Goal: Information Seeking & Learning: Learn about a topic

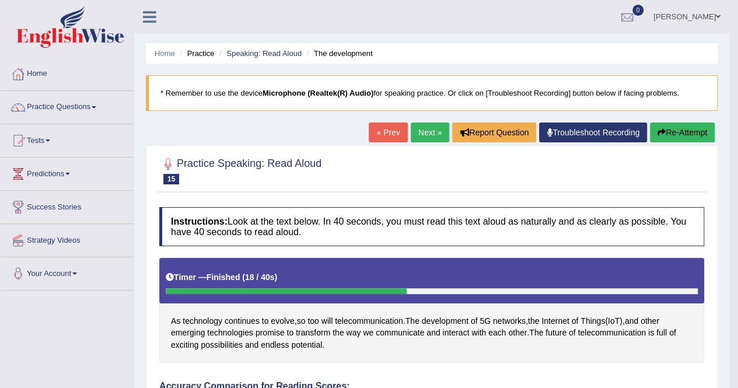
click at [429, 130] on link "Next »" at bounding box center [429, 132] width 38 height 20
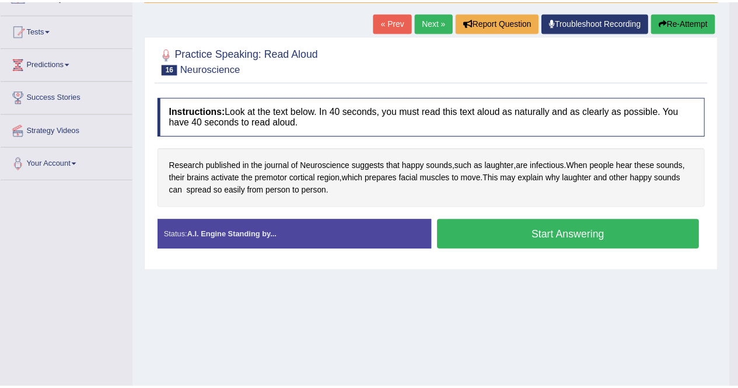
scroll to position [110, 0]
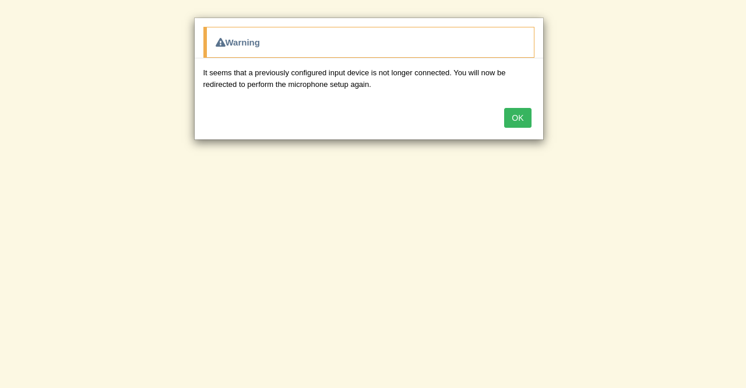
click at [529, 110] on button "OK" at bounding box center [517, 118] width 27 height 20
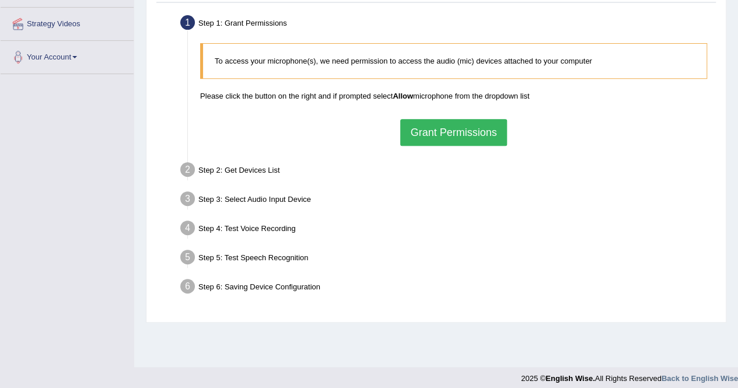
scroll to position [217, 0]
click at [431, 129] on button "Grant Permissions" at bounding box center [453, 131] width 106 height 27
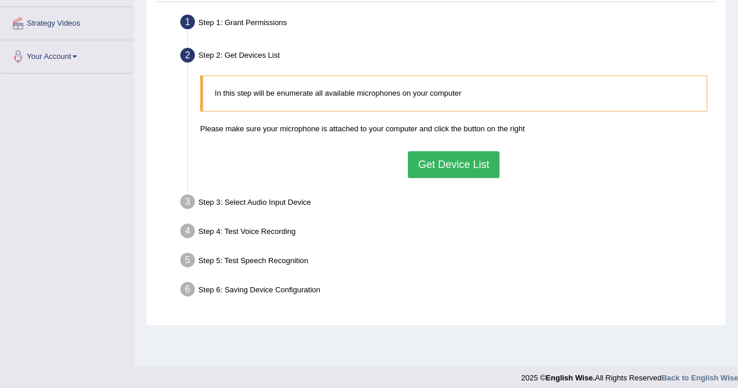
click at [426, 160] on button "Get Device List" at bounding box center [453, 164] width 91 height 27
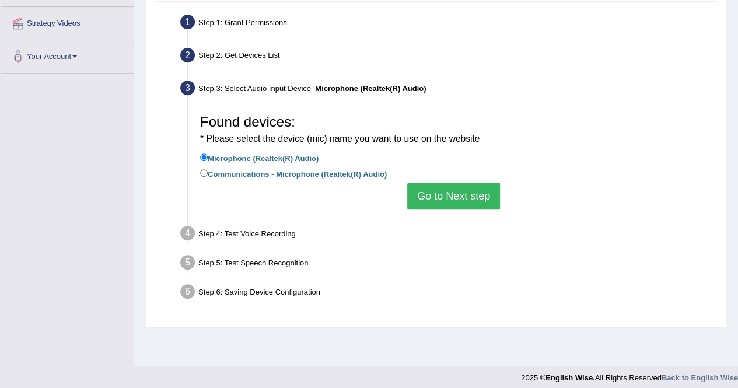
click at [430, 190] on button "Go to Next step" at bounding box center [453, 196] width 93 height 27
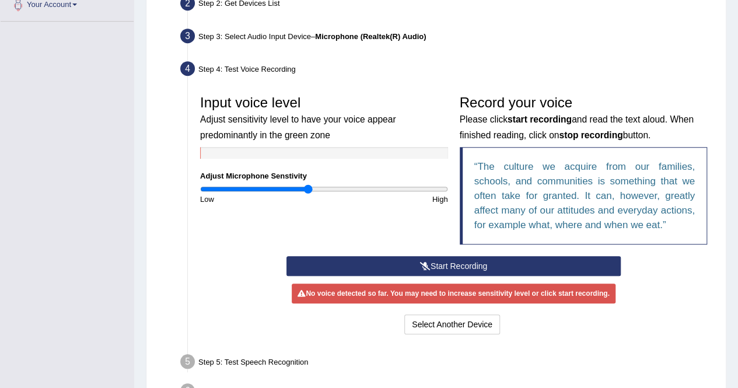
scroll to position [269, 0]
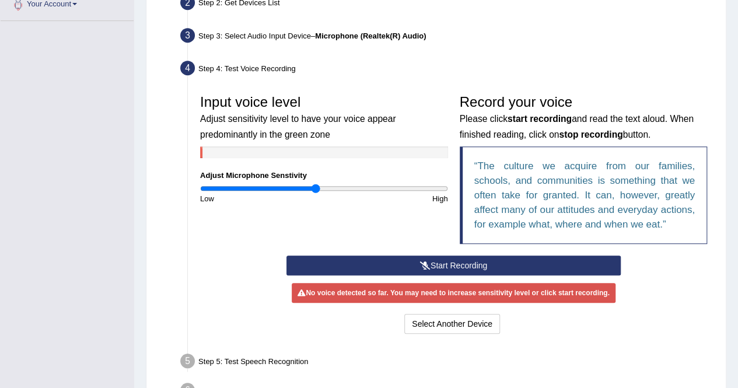
click at [315, 187] on input "range" at bounding box center [324, 188] width 248 height 9
click at [440, 265] on button "Start Recording" at bounding box center [453, 265] width 334 height 20
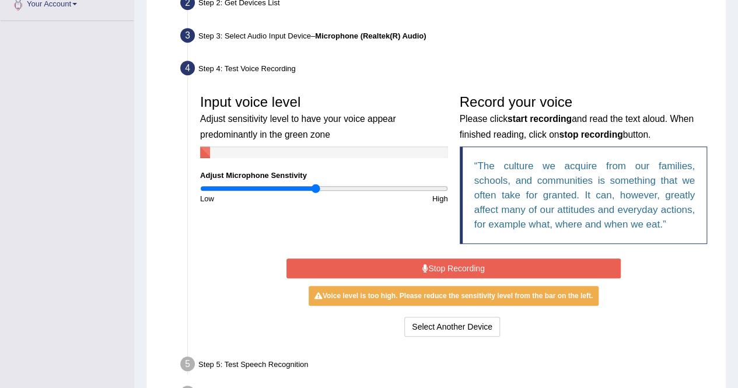
click at [440, 265] on button "Stop Recording" at bounding box center [453, 268] width 334 height 20
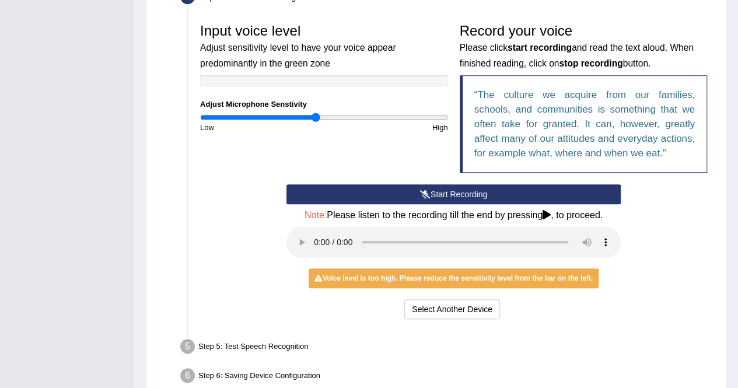
scroll to position [348, 0]
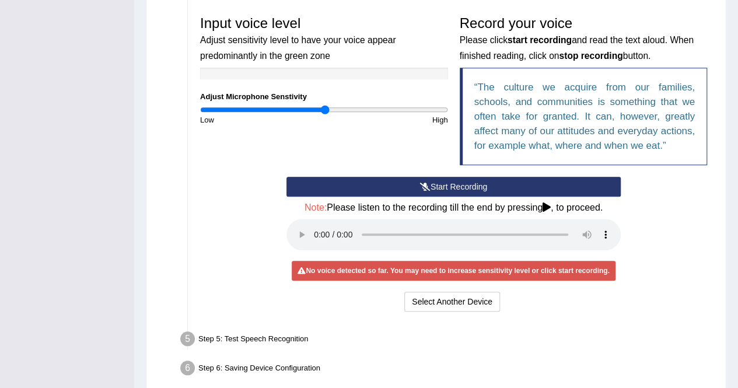
click at [324, 107] on input "range" at bounding box center [324, 109] width 248 height 9
click at [314, 108] on input "range" at bounding box center [324, 109] width 248 height 9
click at [322, 108] on input "range" at bounding box center [324, 109] width 248 height 9
click at [413, 183] on button "Start Recording" at bounding box center [453, 187] width 334 height 20
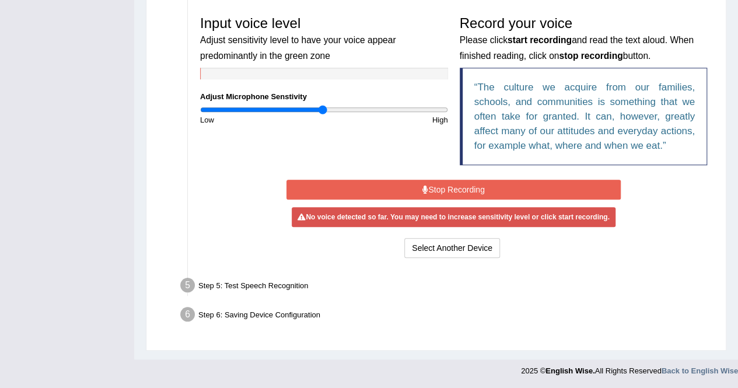
scroll to position [346, 0]
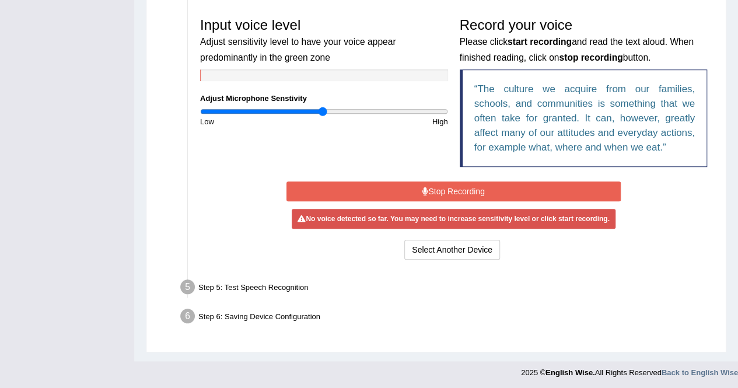
click at [387, 185] on button "Stop Recording" at bounding box center [453, 191] width 334 height 20
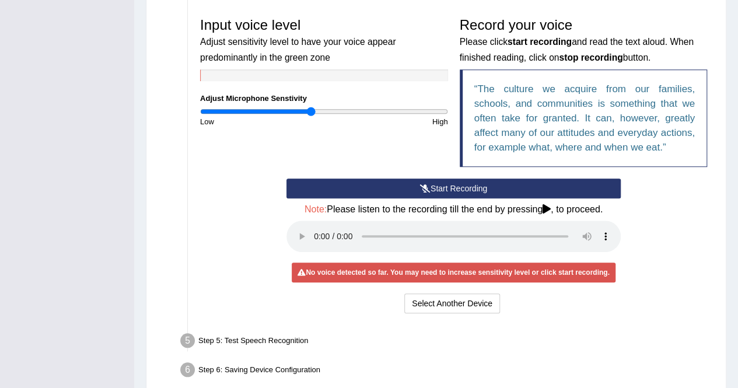
click at [310, 111] on input "range" at bounding box center [324, 111] width 248 height 9
click at [316, 110] on input "range" at bounding box center [324, 111] width 248 height 9
click at [404, 181] on button "Start Recording" at bounding box center [453, 188] width 334 height 20
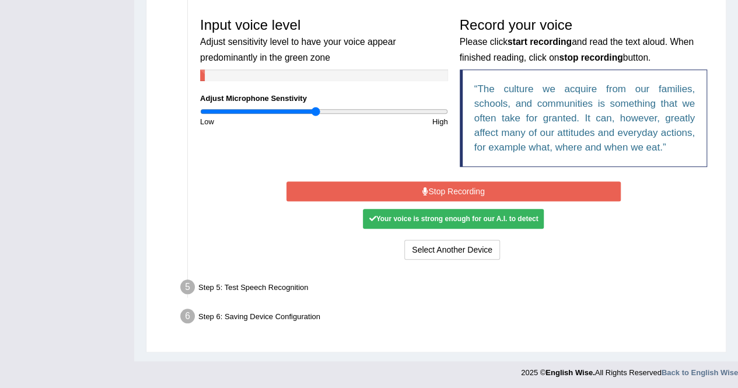
click at [412, 195] on button "Stop Recording" at bounding box center [453, 191] width 334 height 20
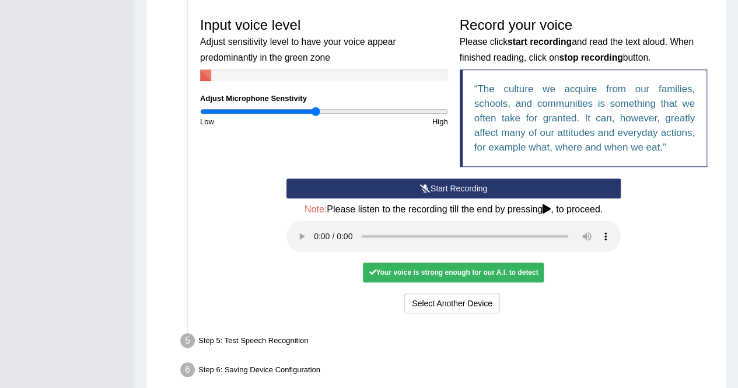
click at [426, 271] on div "Your voice is strong enough for our A.I. to detect" at bounding box center [453, 272] width 181 height 20
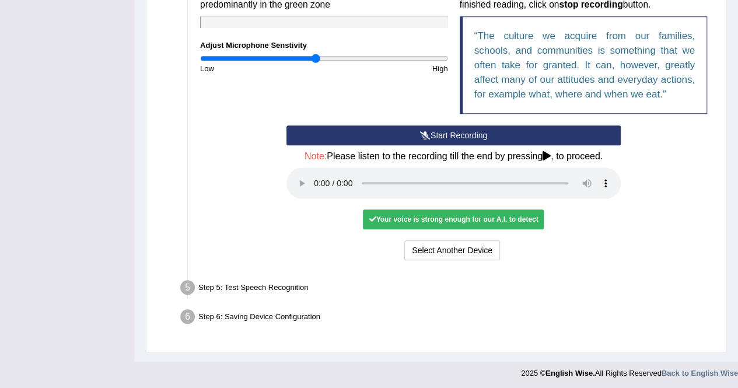
scroll to position [399, 0]
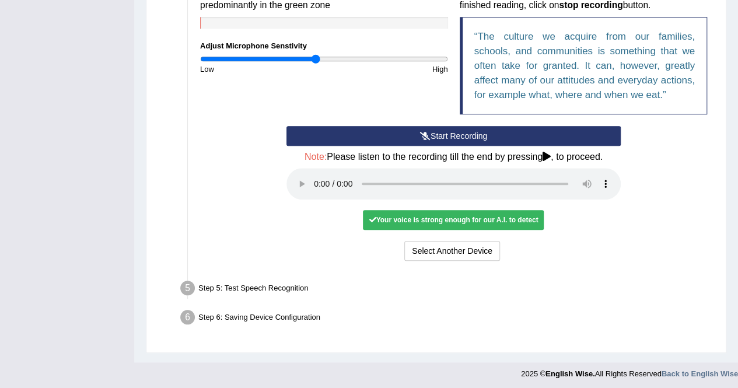
click at [431, 131] on button "Start Recording" at bounding box center [453, 136] width 334 height 20
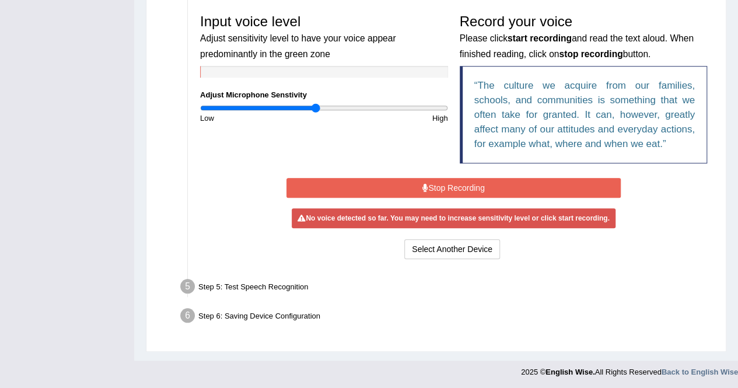
scroll to position [346, 0]
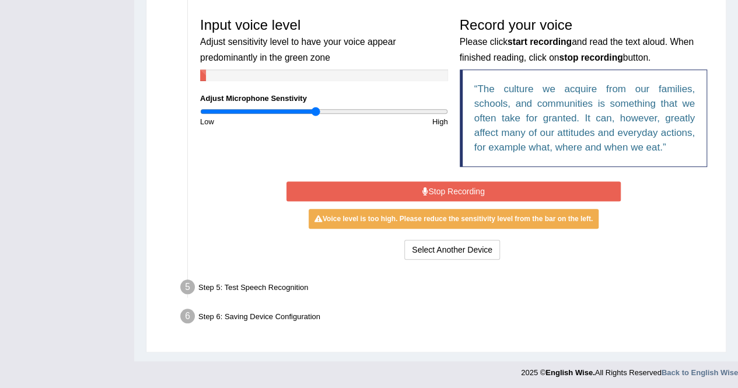
click at [431, 188] on button "Stop Recording" at bounding box center [453, 191] width 334 height 20
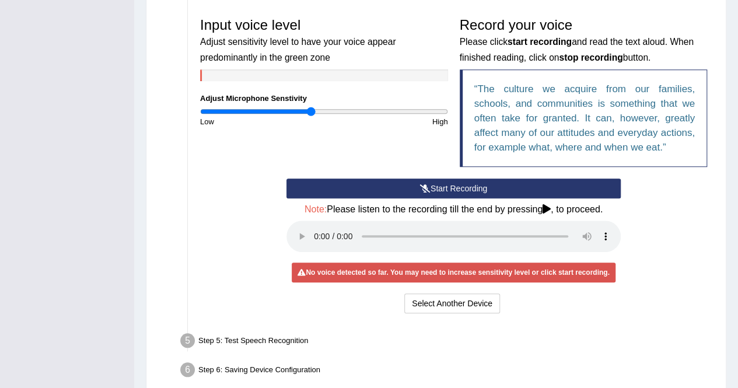
click at [310, 111] on input "range" at bounding box center [324, 111] width 248 height 9
click at [416, 180] on button "Start Recording" at bounding box center [453, 188] width 334 height 20
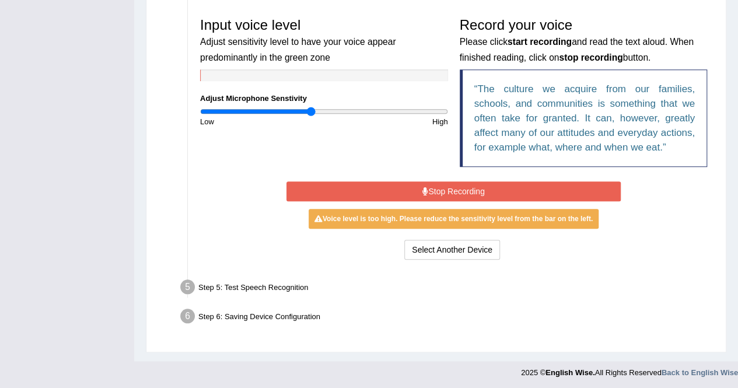
click at [420, 185] on button "Stop Recording" at bounding box center [453, 191] width 334 height 20
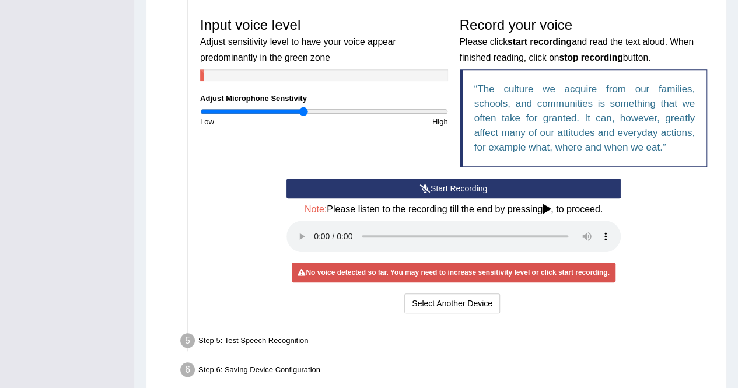
click at [304, 112] on input "range" at bounding box center [324, 111] width 248 height 9
click at [407, 180] on button "Start Recording" at bounding box center [453, 188] width 334 height 20
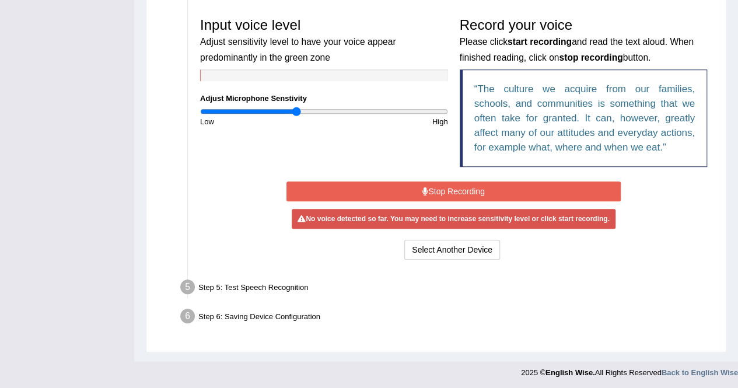
type input "0.78"
click at [297, 111] on input "range" at bounding box center [324, 111] width 248 height 9
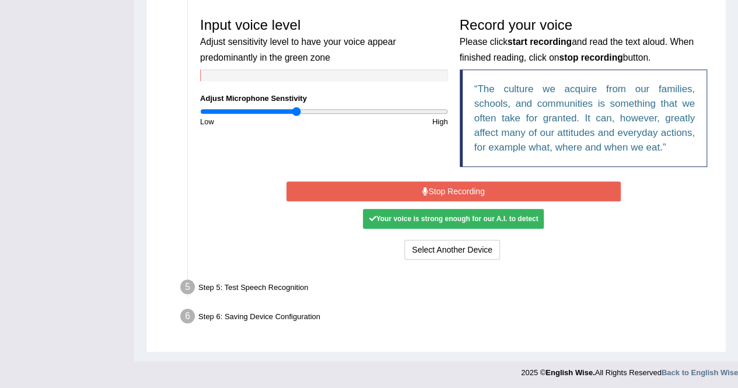
click at [386, 186] on button "Stop Recording" at bounding box center [453, 191] width 334 height 20
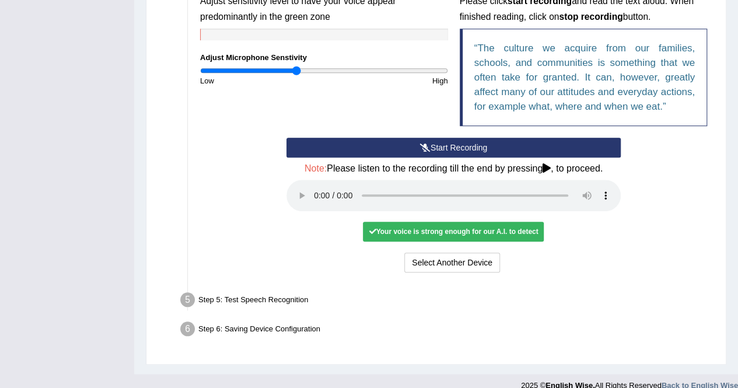
scroll to position [399, 0]
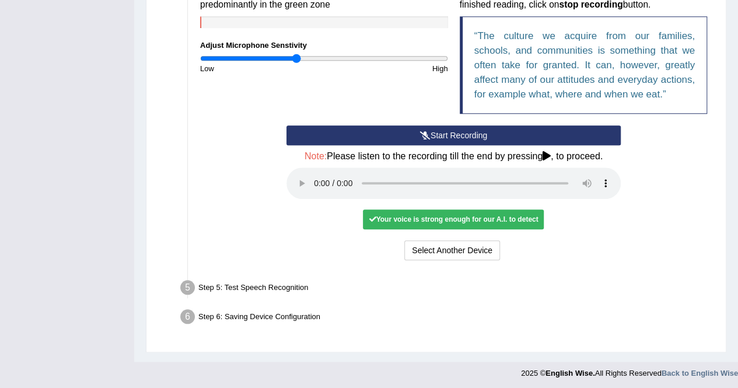
click at [405, 219] on div "Your voice is strong enough for our A.I. to detect" at bounding box center [453, 219] width 181 height 20
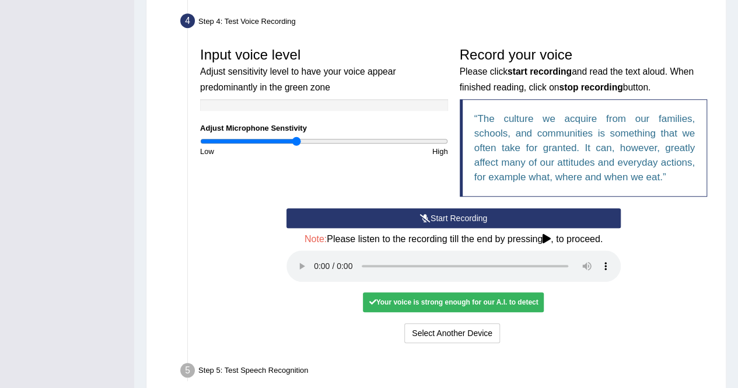
scroll to position [317, 0]
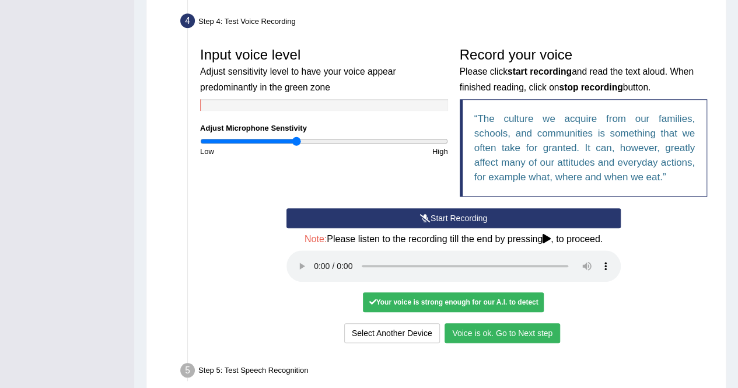
click at [462, 328] on button "Voice is ok. Go to Next step" at bounding box center [501, 333] width 115 height 20
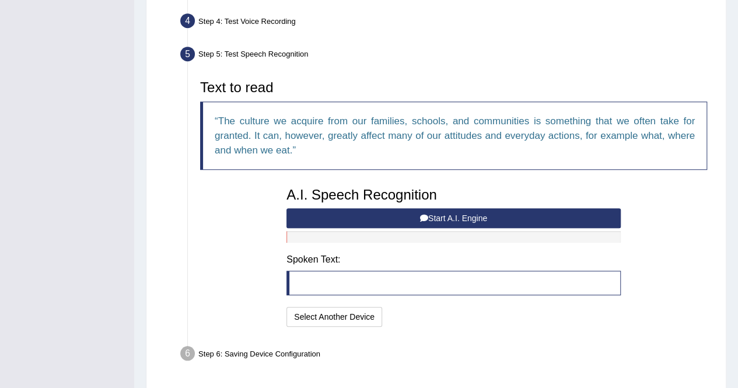
scroll to position [353, 0]
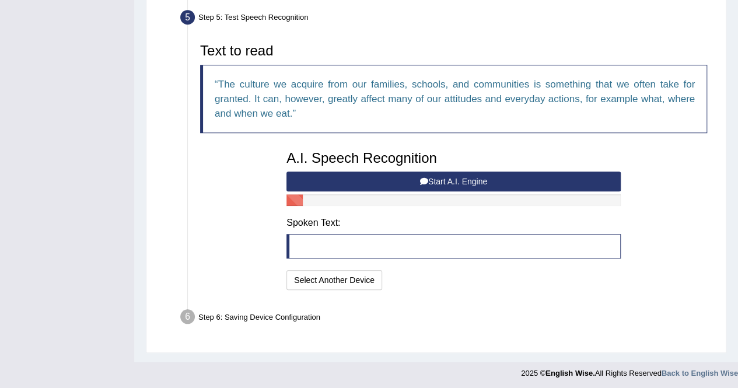
click at [408, 171] on button "Start A.I. Engine" at bounding box center [453, 181] width 334 height 20
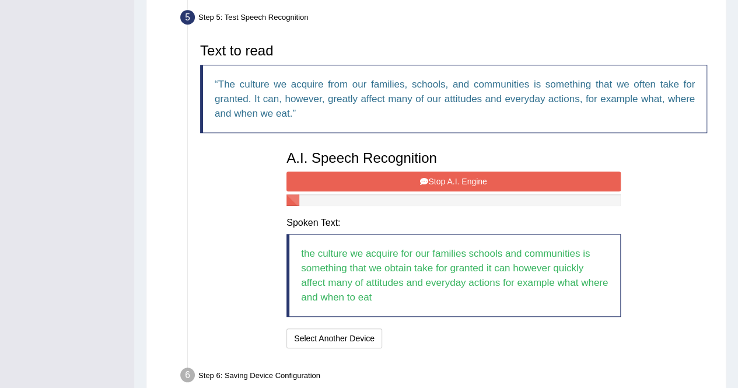
click at [380, 178] on button "Stop A.I. Engine" at bounding box center [453, 181] width 334 height 20
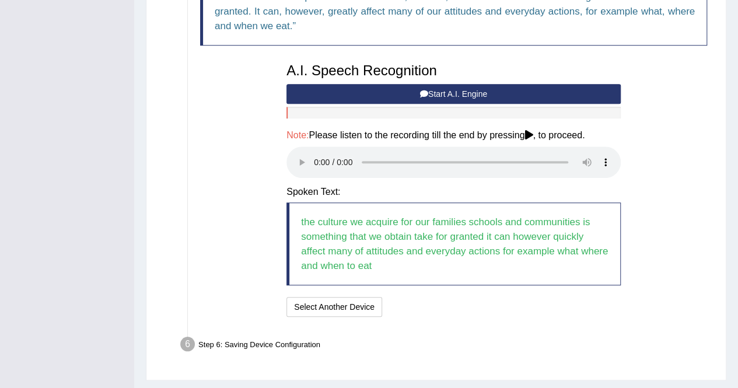
scroll to position [468, 0]
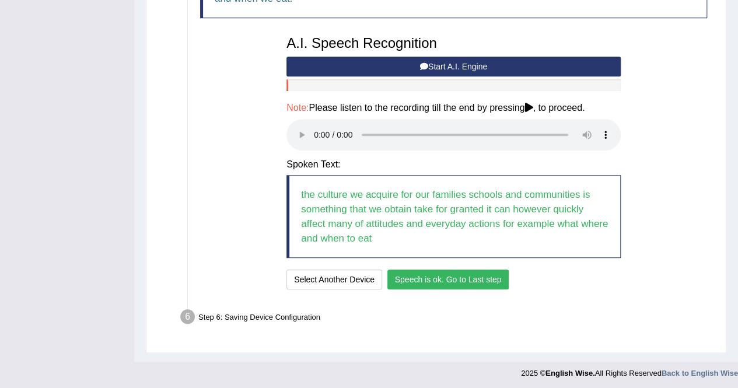
click at [487, 278] on button "Speech is ok. Go to Last step" at bounding box center [448, 279] width 122 height 20
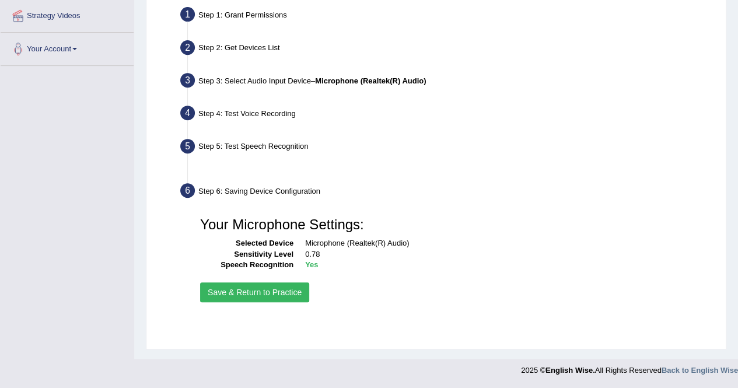
scroll to position [224, 0]
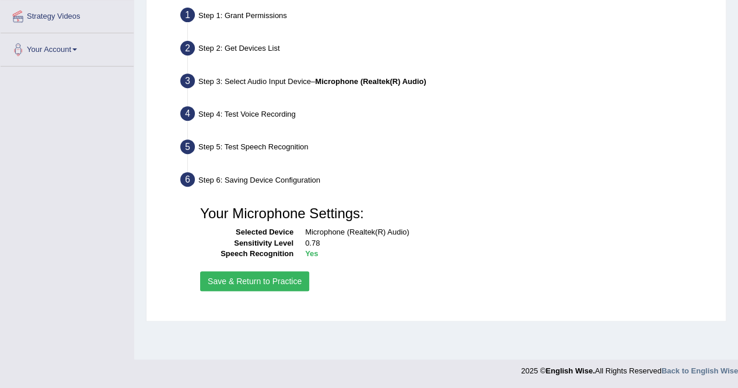
click at [287, 281] on button "Save & Return to Practice" at bounding box center [254, 281] width 109 height 20
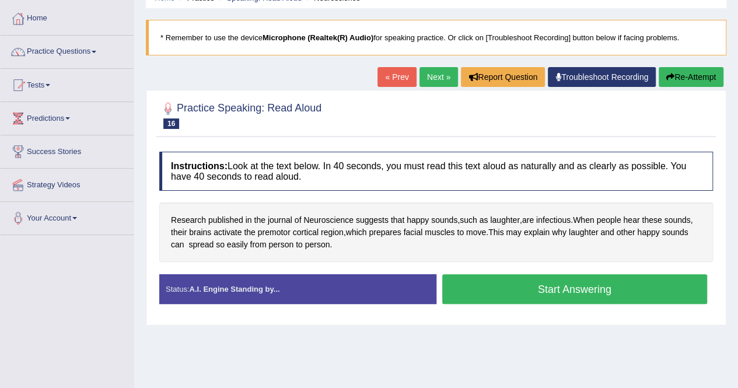
scroll to position [55, 0]
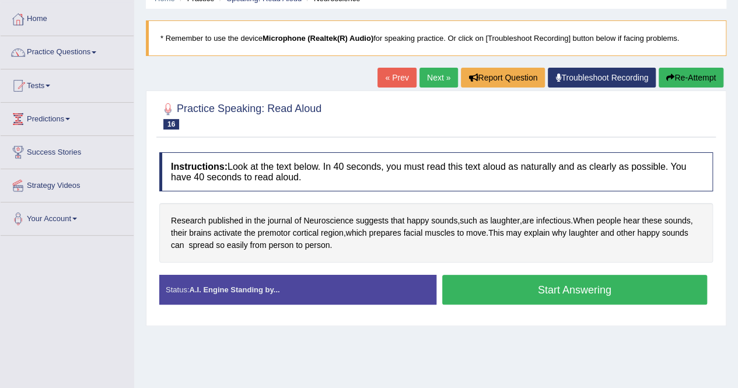
click at [438, 72] on link "Next »" at bounding box center [438, 78] width 38 height 20
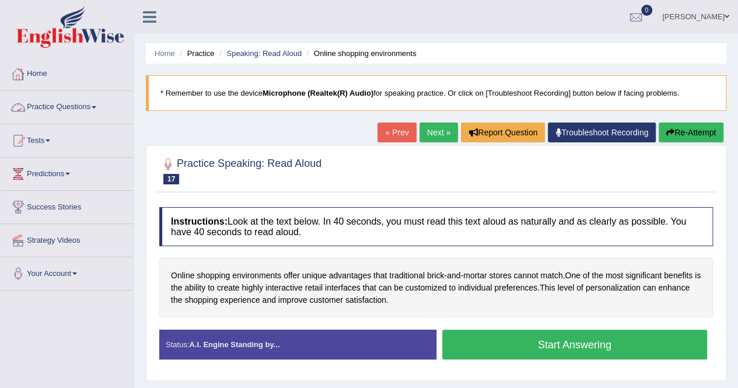
click at [96, 106] on span at bounding box center [94, 107] width 5 height 2
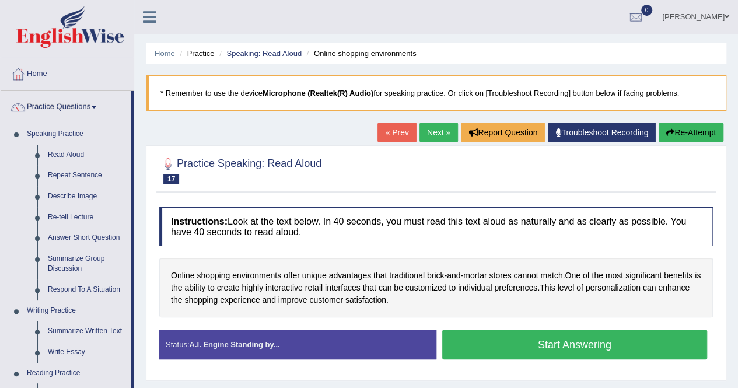
click at [87, 149] on link "Read Aloud" at bounding box center [87, 155] width 88 height 21
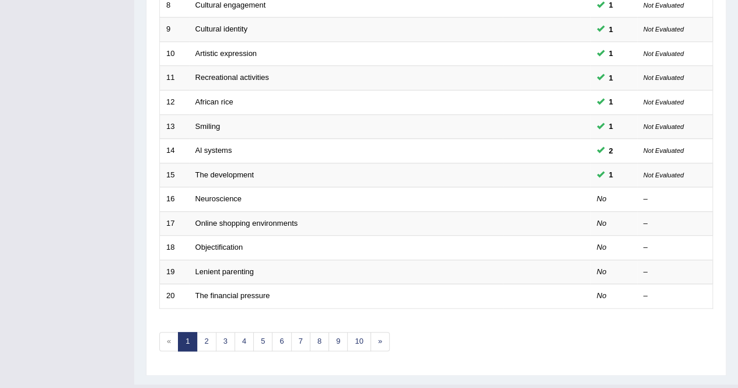
scroll to position [359, 0]
click at [224, 194] on link "Neuroscience" at bounding box center [218, 198] width 47 height 9
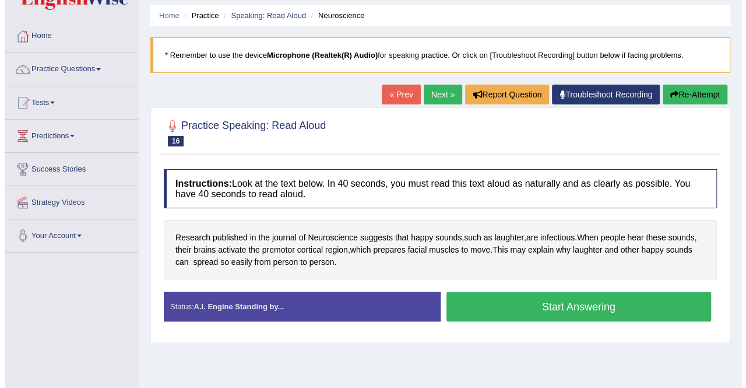
scroll to position [38, 0]
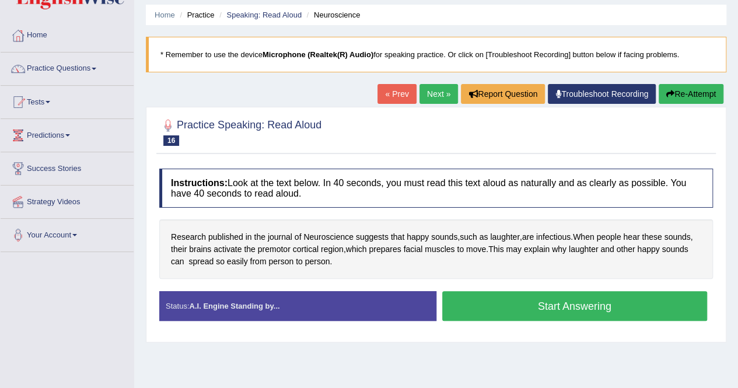
click at [500, 313] on button "Start Answering" at bounding box center [574, 306] width 265 height 30
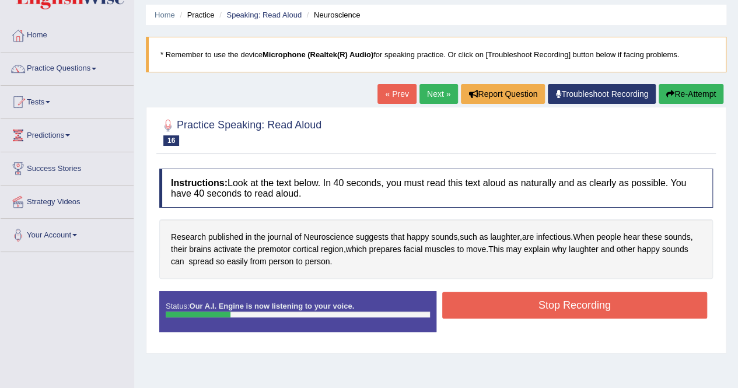
click at [507, 308] on button "Stop Recording" at bounding box center [574, 305] width 265 height 27
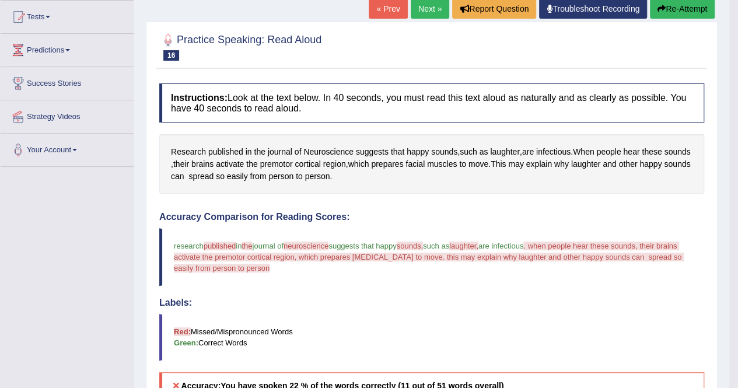
scroll to position [124, 0]
click at [437, 8] on link "Next »" at bounding box center [429, 8] width 38 height 20
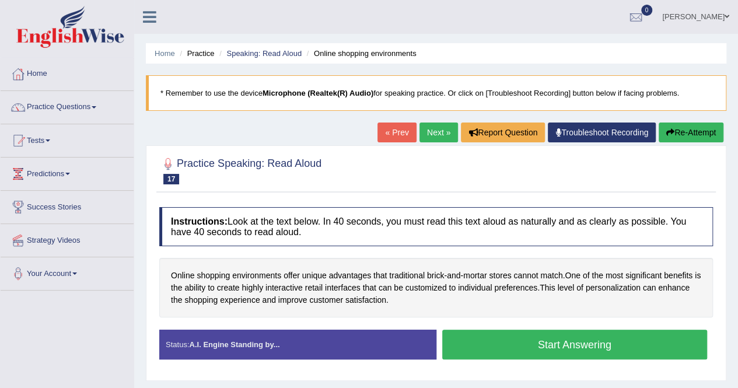
click at [98, 100] on link "Practice Questions" at bounding box center [67, 105] width 133 height 29
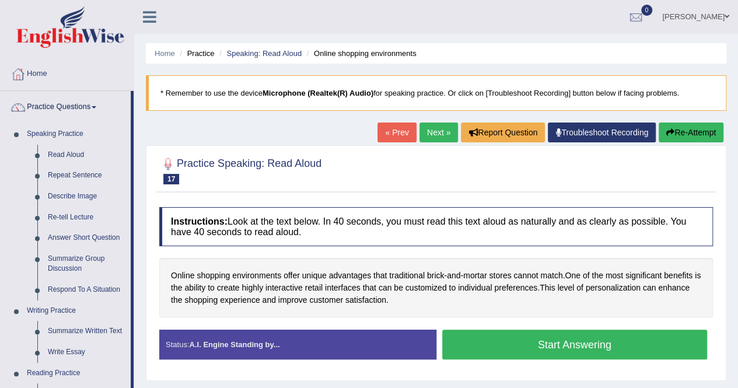
click at [76, 155] on link "Read Aloud" at bounding box center [87, 155] width 88 height 21
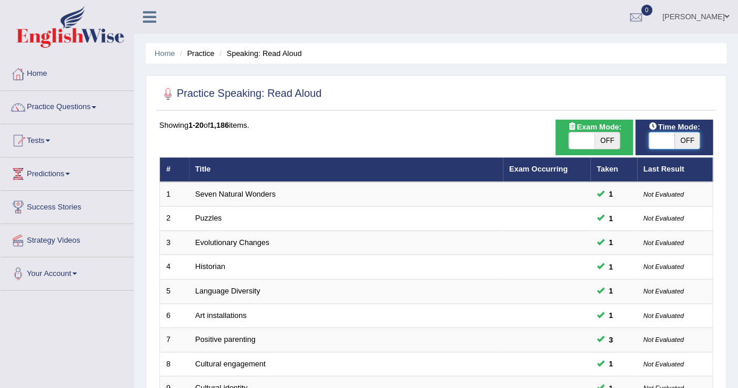
click at [659, 139] on span at bounding box center [661, 140] width 26 height 16
checkbox input "true"
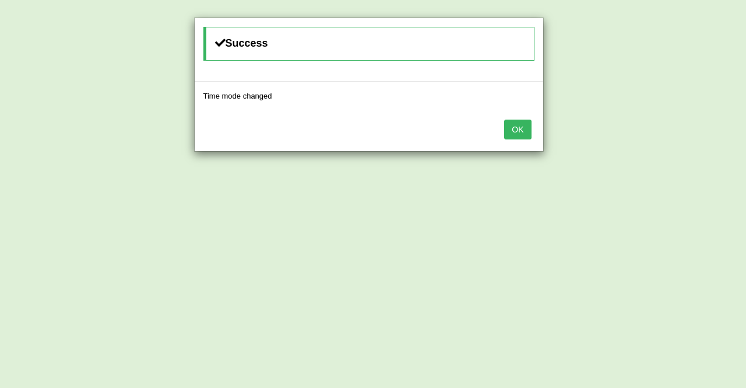
click at [520, 125] on button "OK" at bounding box center [517, 130] width 27 height 20
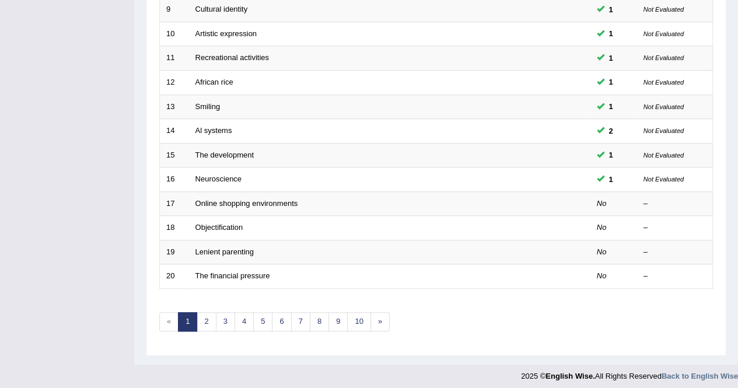
scroll to position [375, 0]
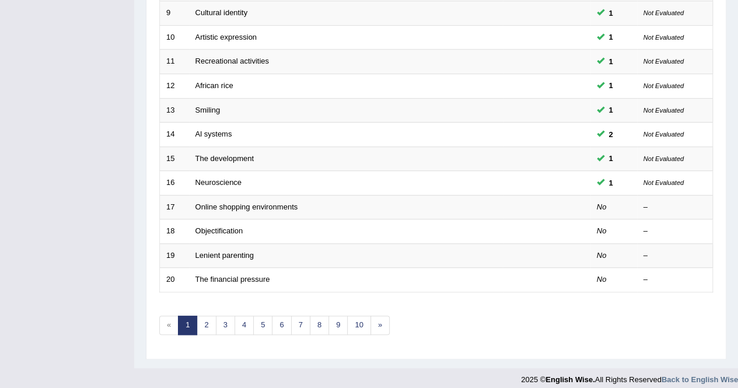
click at [285, 202] on link "Online shopping environments" at bounding box center [246, 206] width 103 height 9
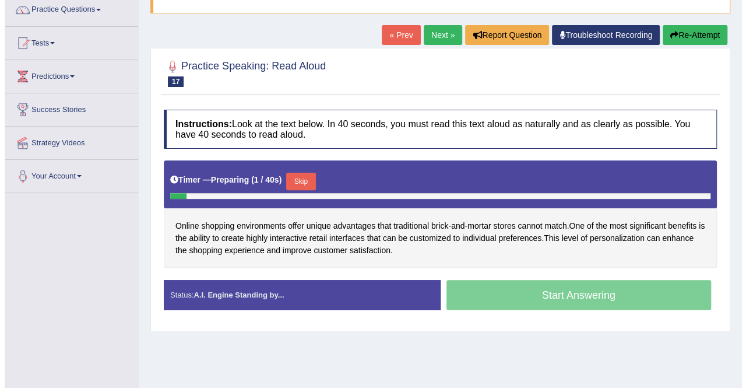
scroll to position [100, 0]
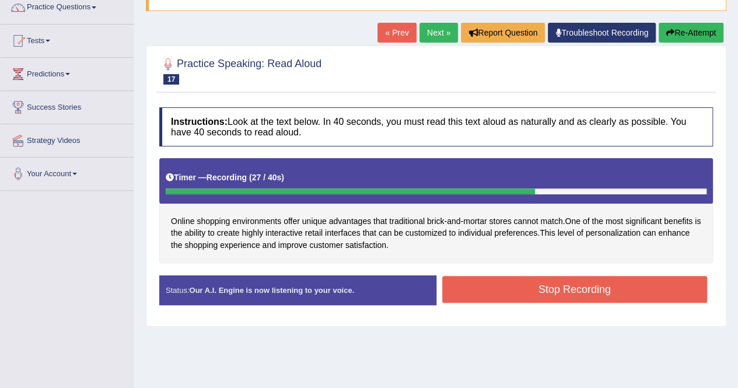
click at [471, 289] on button "Stop Recording" at bounding box center [574, 289] width 265 height 27
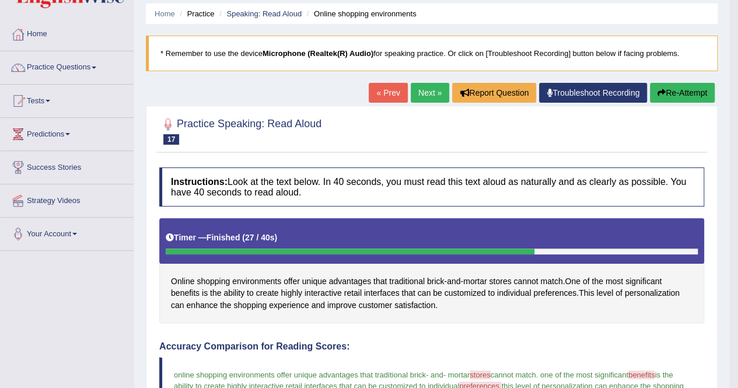
scroll to position [39, 0]
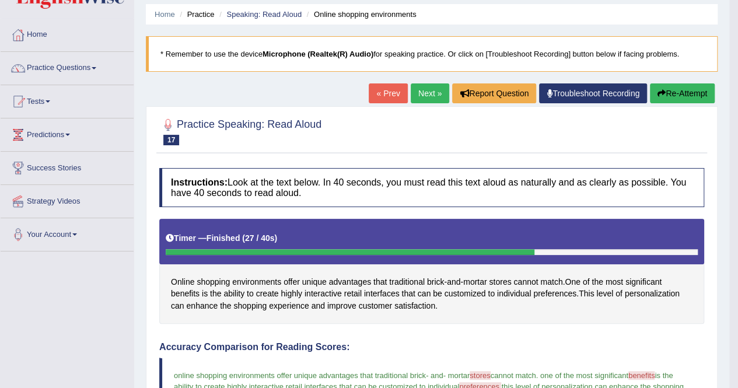
click at [675, 90] on button "Re-Attempt" at bounding box center [682, 93] width 65 height 20
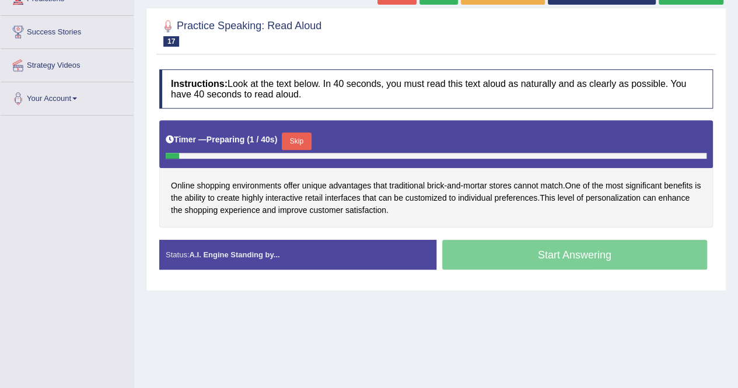
scroll to position [174, 0]
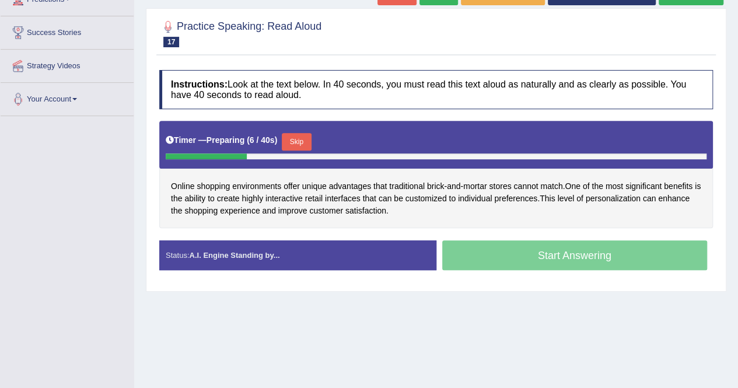
click at [297, 139] on button "Skip" at bounding box center [296, 141] width 29 height 17
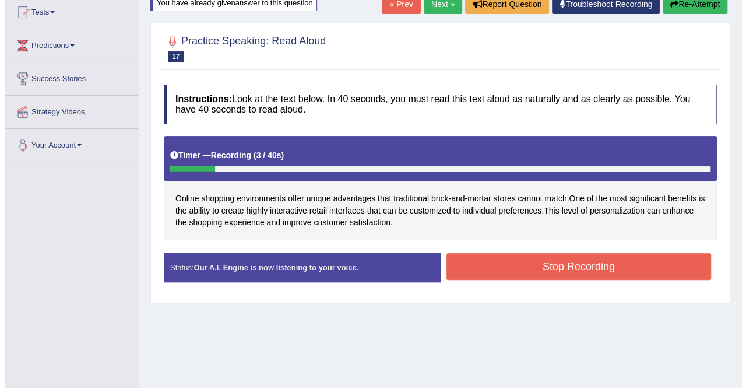
scroll to position [127, 0]
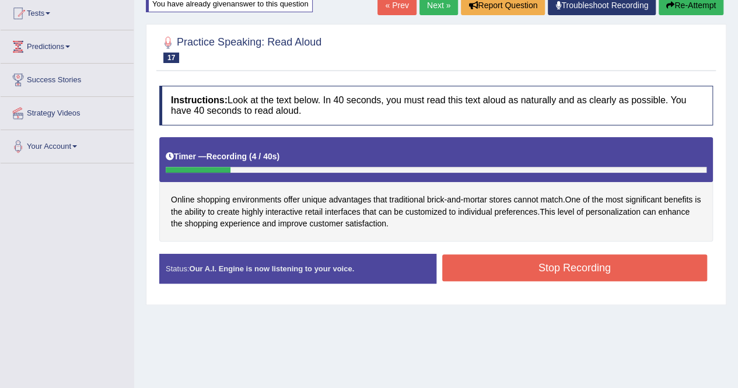
click at [484, 270] on button "Stop Recording" at bounding box center [574, 267] width 265 height 27
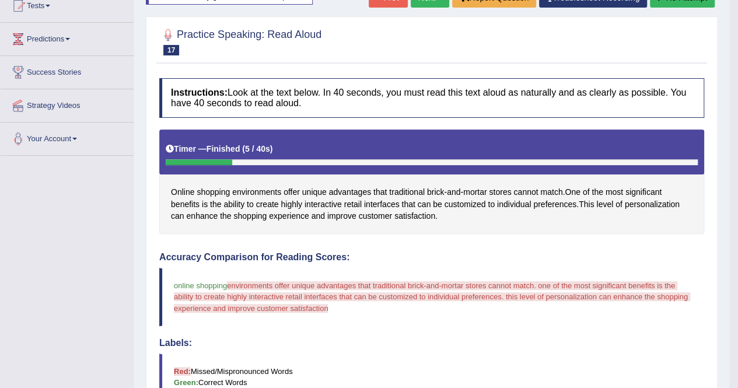
scroll to position [59, 0]
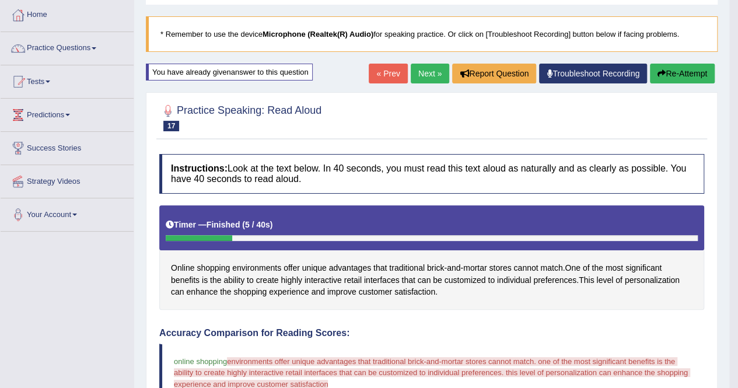
click at [678, 76] on button "Re-Attempt" at bounding box center [682, 74] width 65 height 20
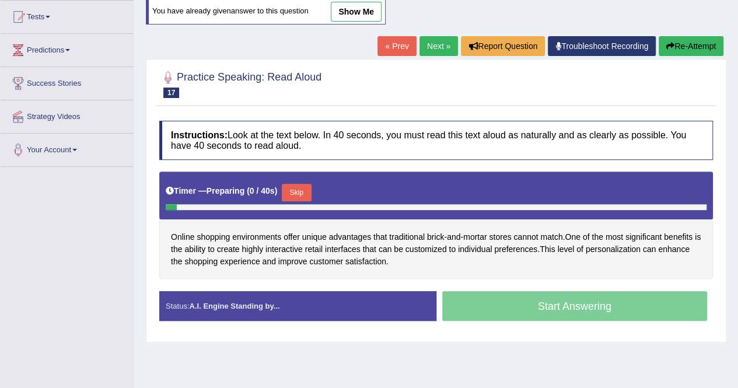
scroll to position [124, 0]
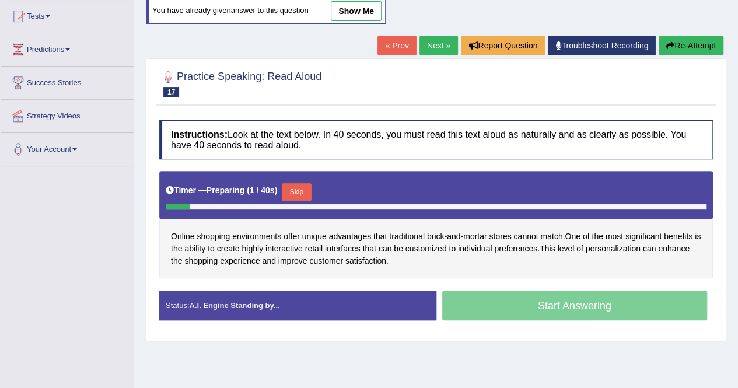
click at [307, 183] on button "Skip" at bounding box center [296, 191] width 29 height 17
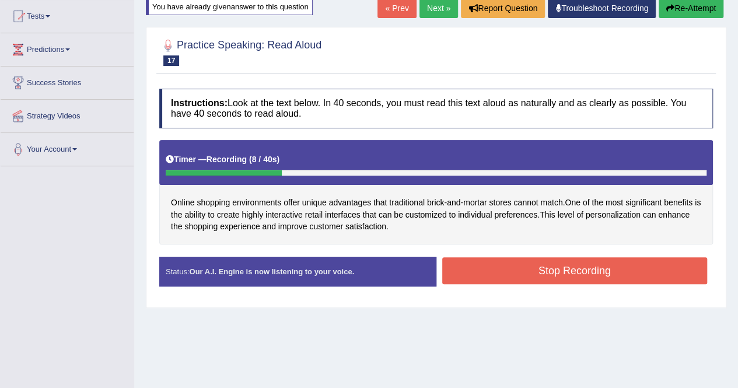
click at [484, 266] on button "Stop Recording" at bounding box center [574, 270] width 265 height 27
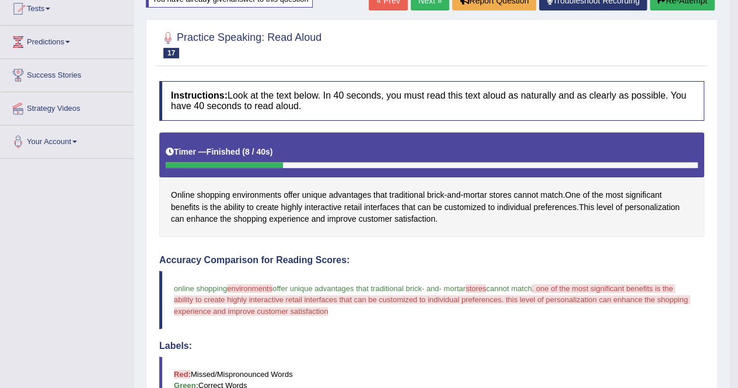
scroll to position [0, 0]
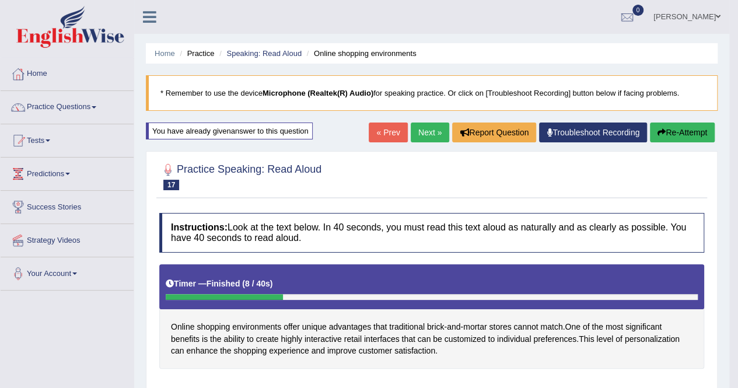
click at [420, 127] on link "Next »" at bounding box center [429, 132] width 38 height 20
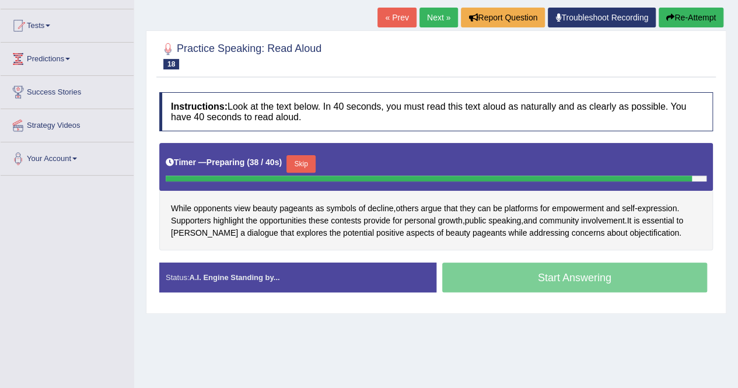
scroll to position [115, 0]
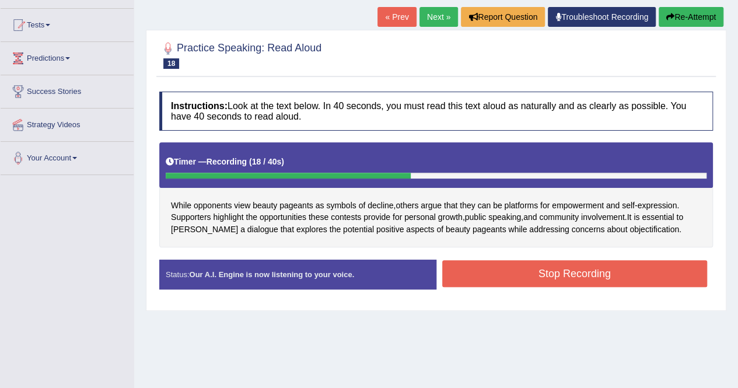
click at [471, 260] on button "Stop Recording" at bounding box center [574, 273] width 265 height 27
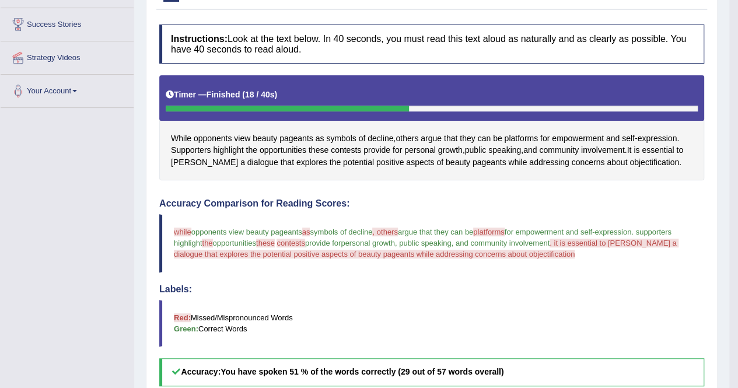
scroll to position [0, 0]
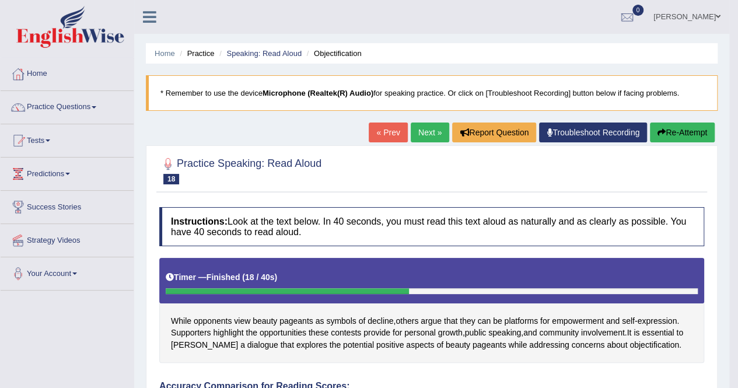
click at [426, 129] on link "Next »" at bounding box center [429, 132] width 38 height 20
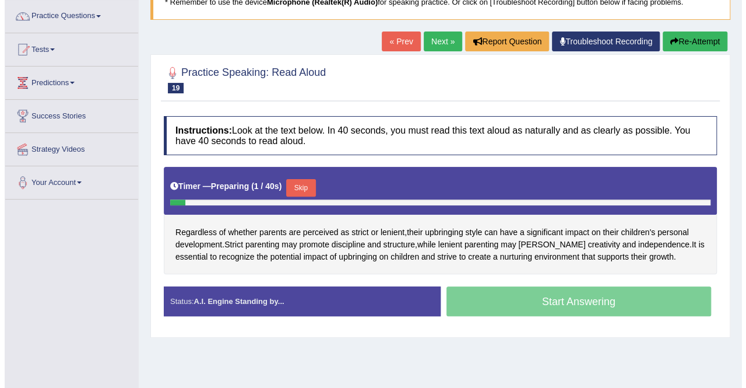
scroll to position [96, 0]
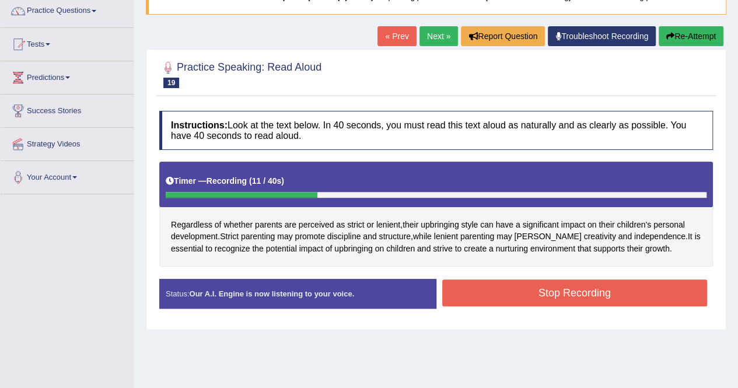
click at [450, 282] on button "Stop Recording" at bounding box center [574, 292] width 265 height 27
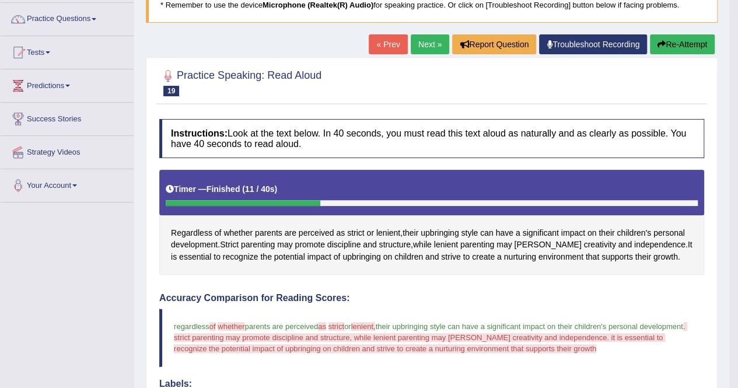
scroll to position [86, 0]
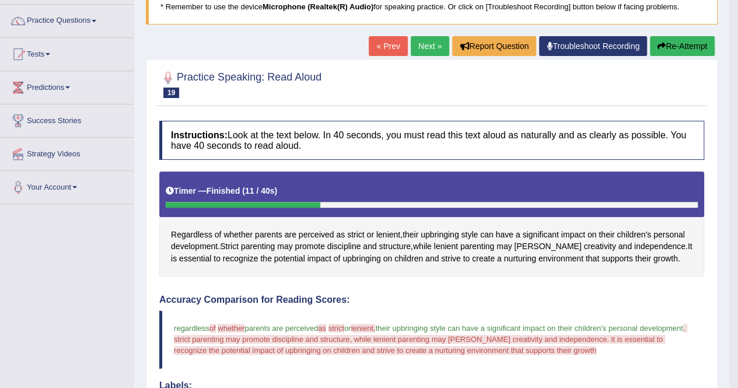
click at [664, 44] on button "Re-Attempt" at bounding box center [682, 46] width 65 height 20
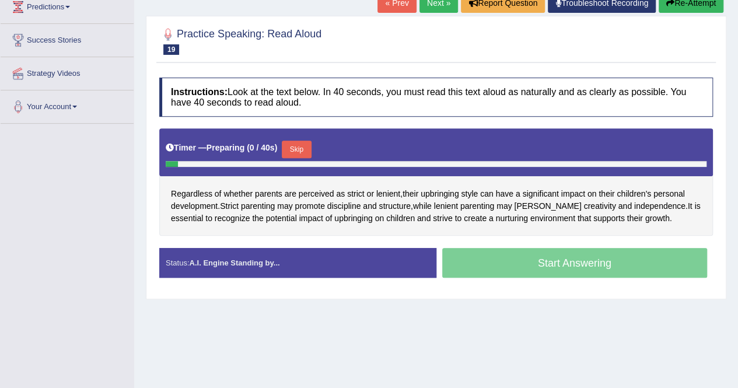
scroll to position [167, 0]
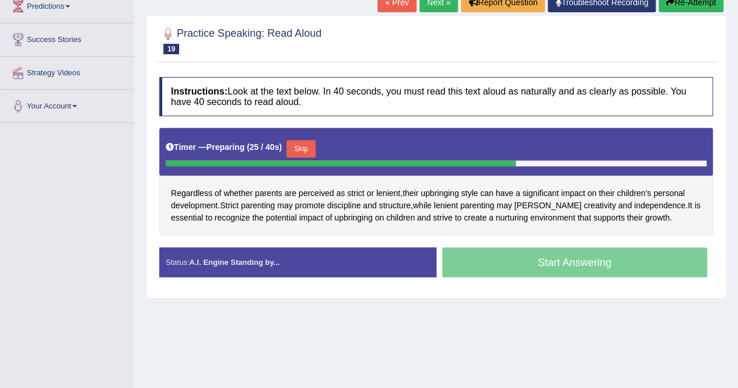
click at [301, 145] on button "Skip" at bounding box center [300, 148] width 29 height 17
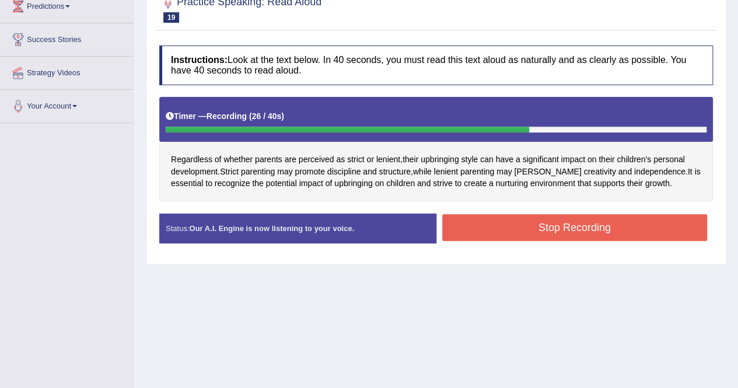
click at [531, 220] on button "Stop Recording" at bounding box center [574, 227] width 265 height 27
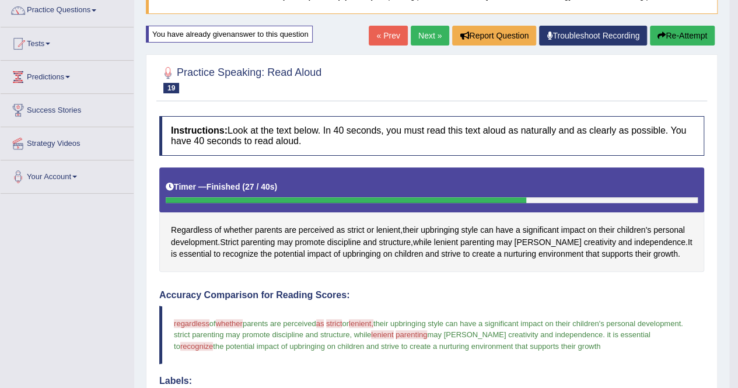
scroll to position [75, 0]
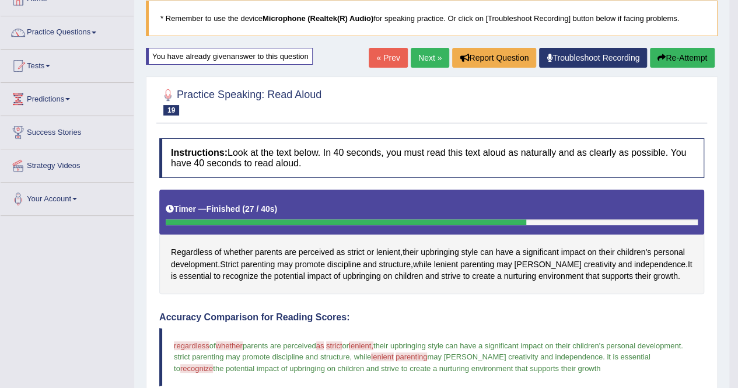
click at [426, 55] on link "Next »" at bounding box center [429, 58] width 38 height 20
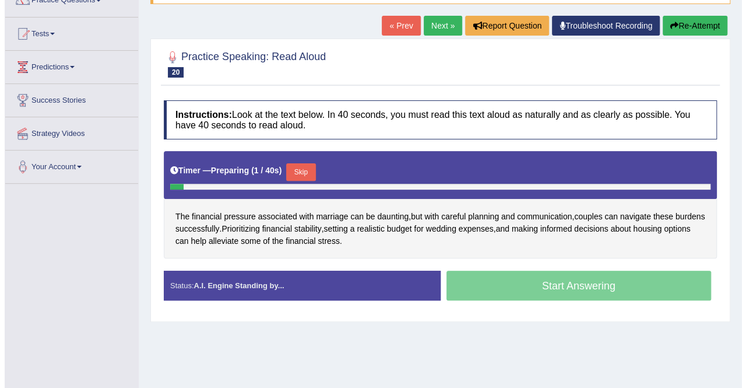
scroll to position [108, 0]
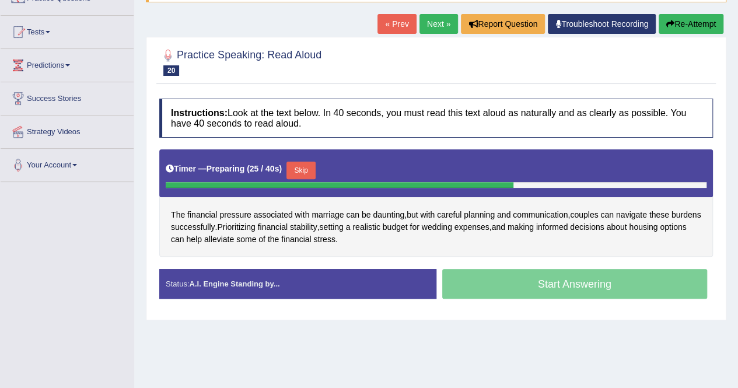
click at [307, 159] on div "Timer — Preparing ( 25 / 40s ) Skip" at bounding box center [436, 170] width 541 height 23
click at [304, 164] on button "Skip" at bounding box center [300, 170] width 29 height 17
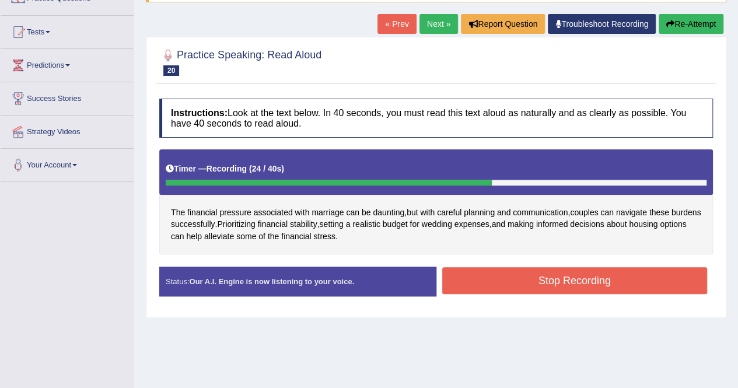
click at [495, 283] on button "Stop Recording" at bounding box center [574, 280] width 265 height 27
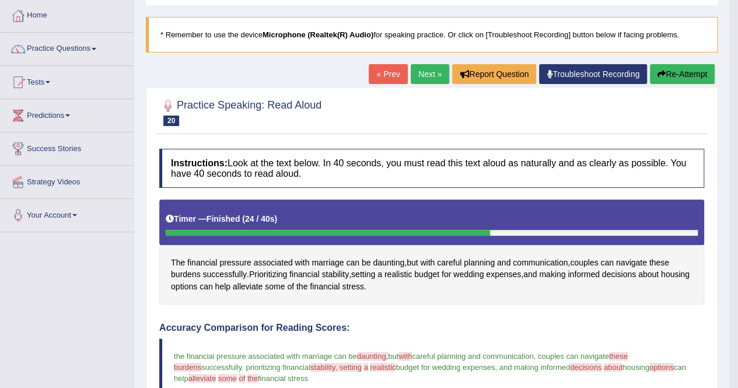
scroll to position [0, 0]
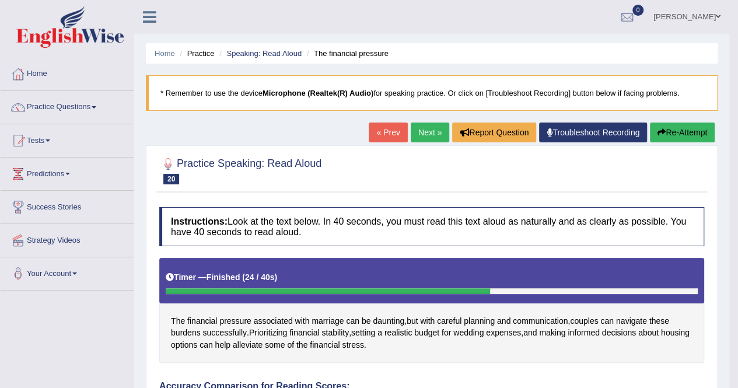
click at [424, 132] on link "Next »" at bounding box center [429, 132] width 38 height 20
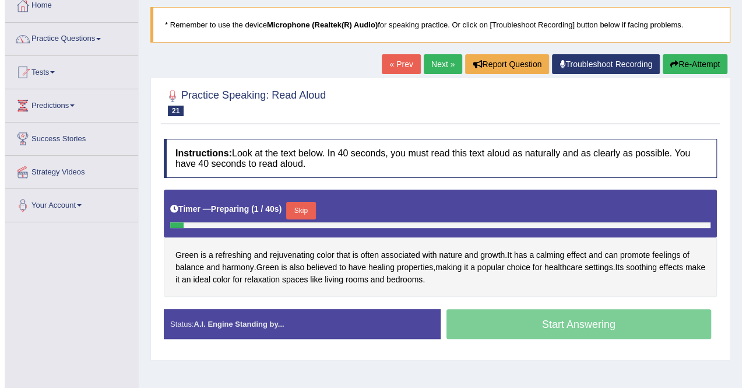
scroll to position [76, 0]
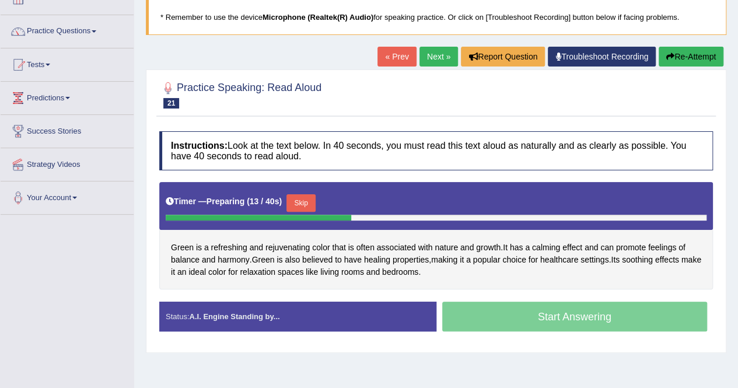
click at [301, 201] on button "Skip" at bounding box center [300, 202] width 29 height 17
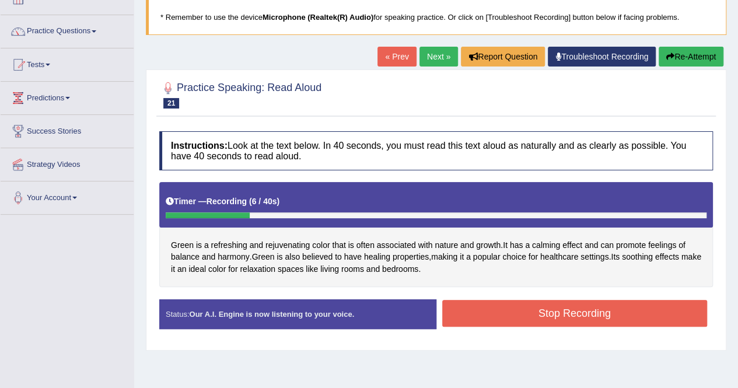
click at [501, 307] on button "Stop Recording" at bounding box center [574, 313] width 265 height 27
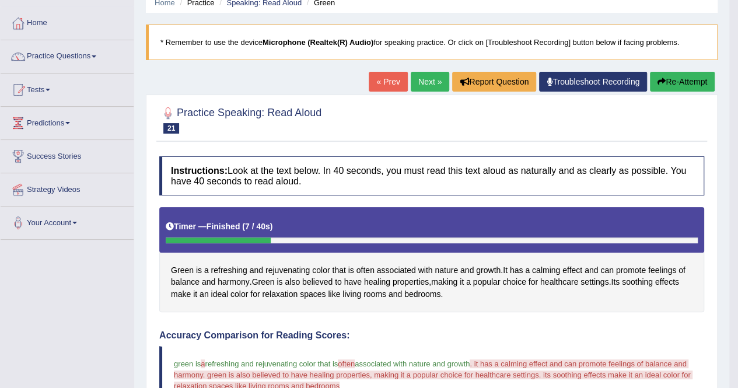
scroll to position [0, 0]
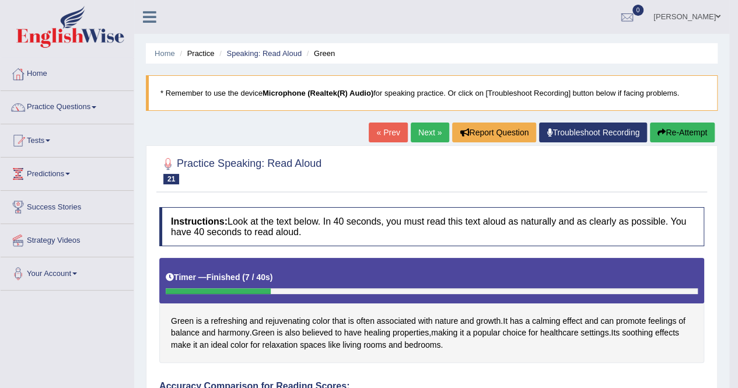
click at [684, 129] on button "Re-Attempt" at bounding box center [682, 132] width 65 height 20
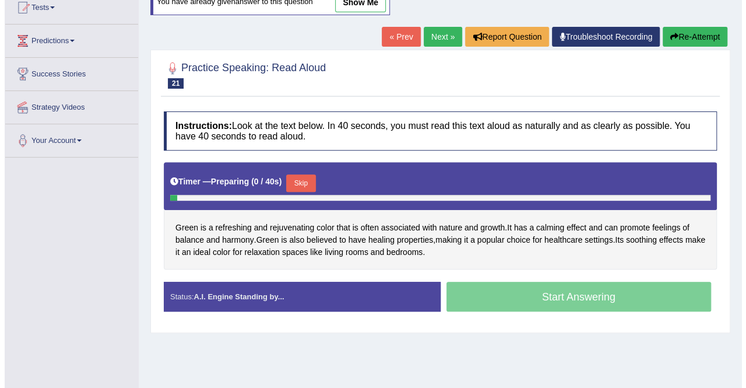
scroll to position [134, 0]
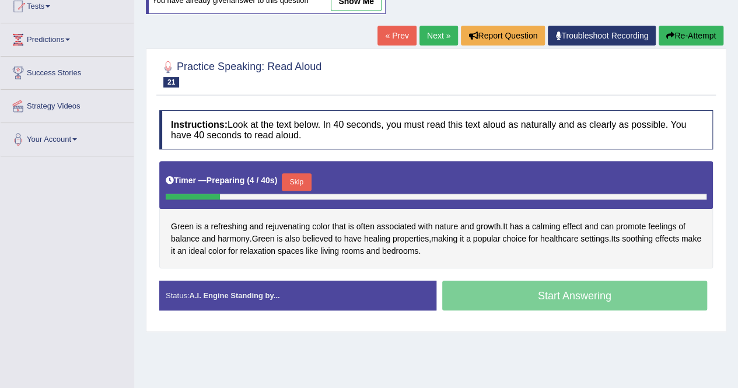
click at [290, 173] on button "Skip" at bounding box center [296, 181] width 29 height 17
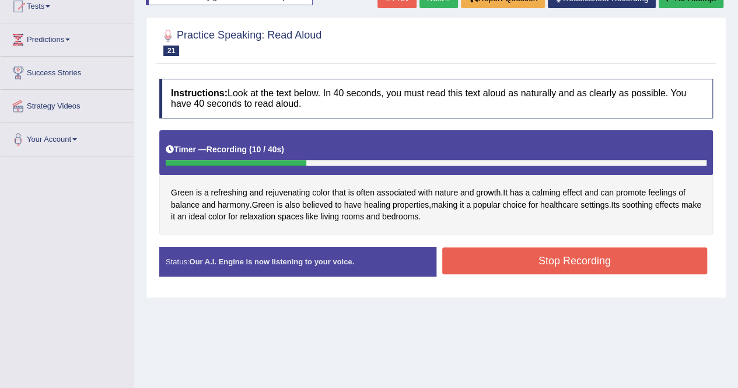
click at [470, 255] on button "Stop Recording" at bounding box center [574, 260] width 265 height 27
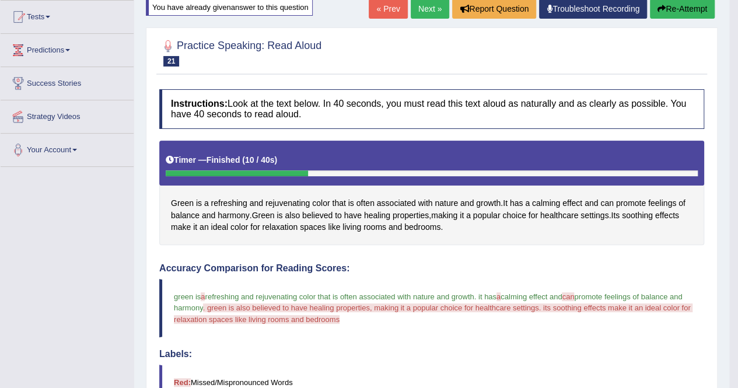
scroll to position [0, 0]
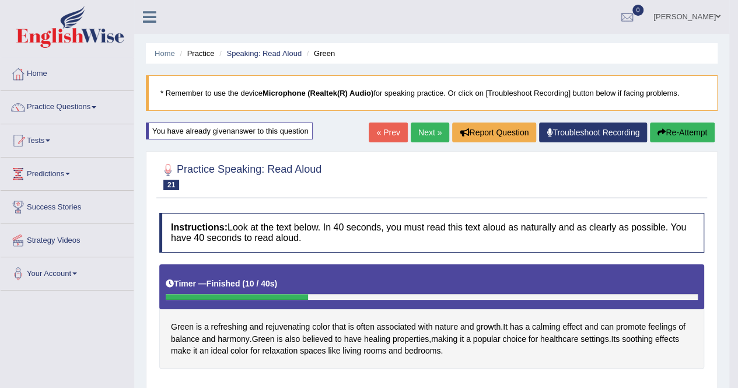
click at [420, 127] on link "Next »" at bounding box center [429, 132] width 38 height 20
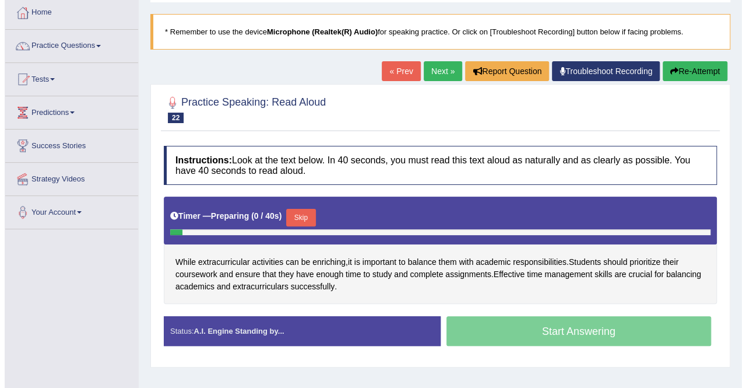
scroll to position [62, 0]
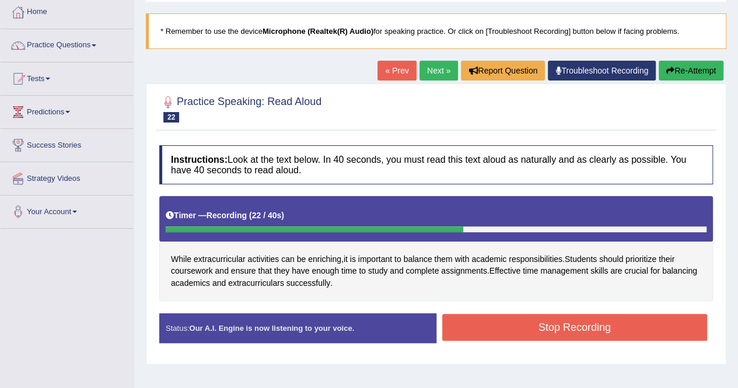
click at [487, 324] on button "Stop Recording" at bounding box center [574, 327] width 265 height 27
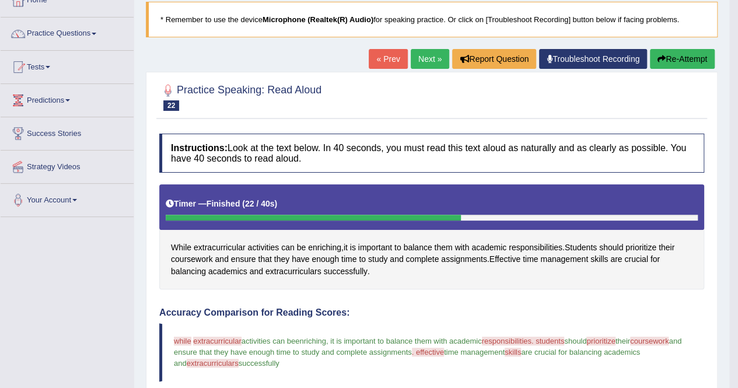
scroll to position [74, 0]
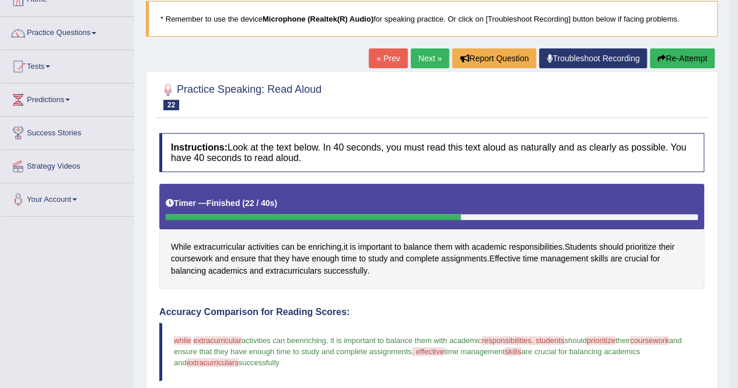
click at [420, 54] on link "Next »" at bounding box center [429, 58] width 38 height 20
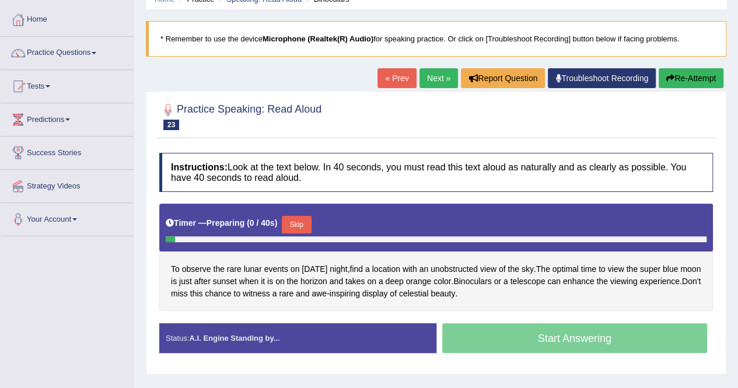
scroll to position [66, 0]
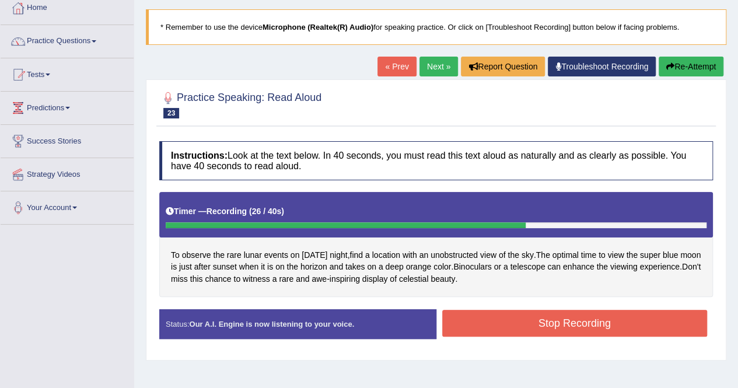
click at [464, 312] on button "Stop Recording" at bounding box center [574, 323] width 265 height 27
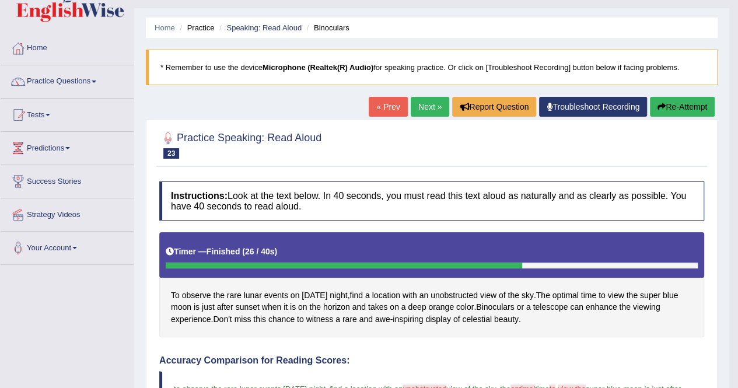
scroll to position [21, 0]
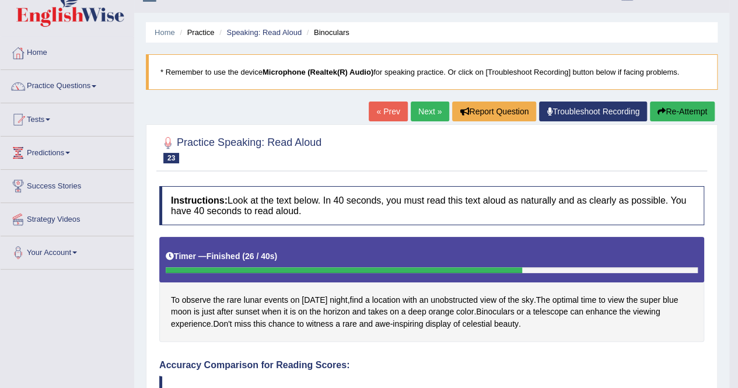
click at [424, 108] on link "Next »" at bounding box center [429, 111] width 38 height 20
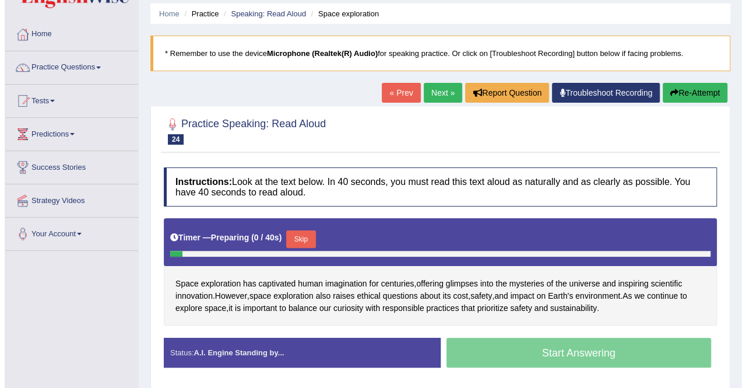
scroll to position [71, 0]
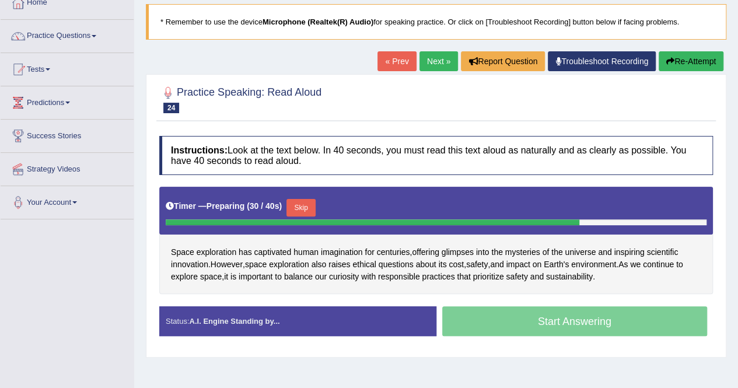
click at [304, 206] on button "Skip" at bounding box center [300, 207] width 29 height 17
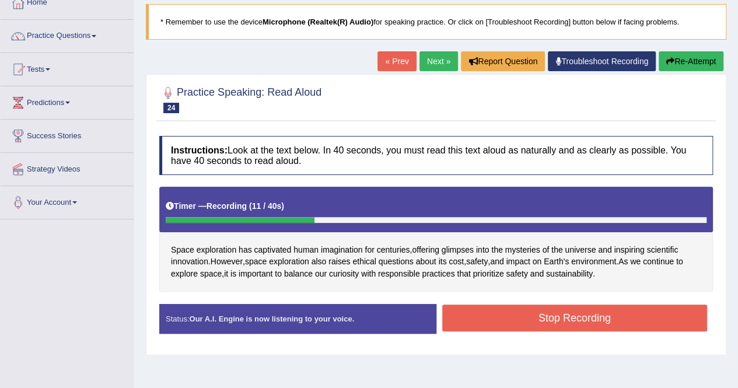
click at [512, 313] on button "Stop Recording" at bounding box center [574, 317] width 265 height 27
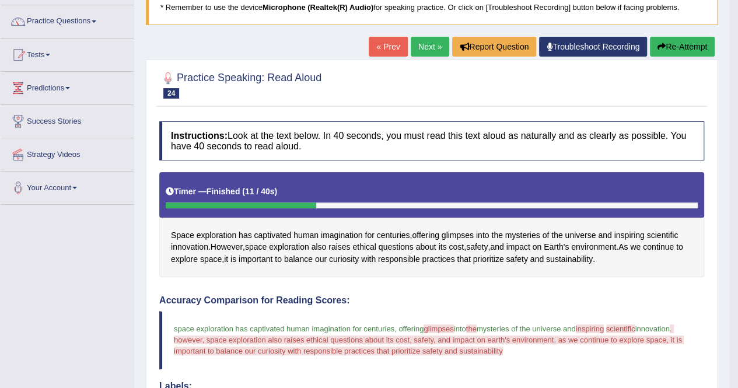
scroll to position [0, 0]
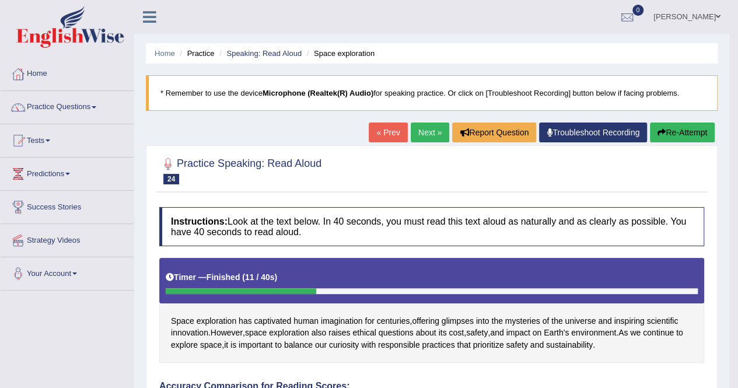
click at [428, 124] on link "Next »" at bounding box center [429, 132] width 38 height 20
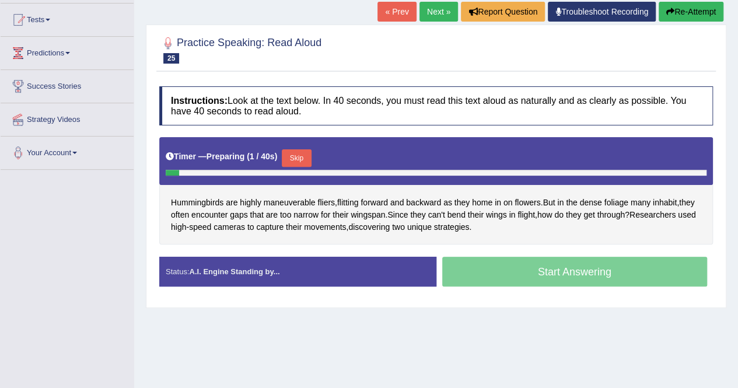
scroll to position [120, 0]
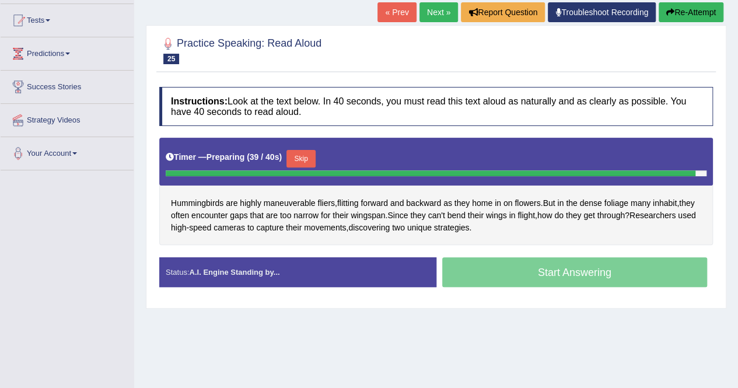
click at [310, 155] on button "Skip" at bounding box center [300, 158] width 29 height 17
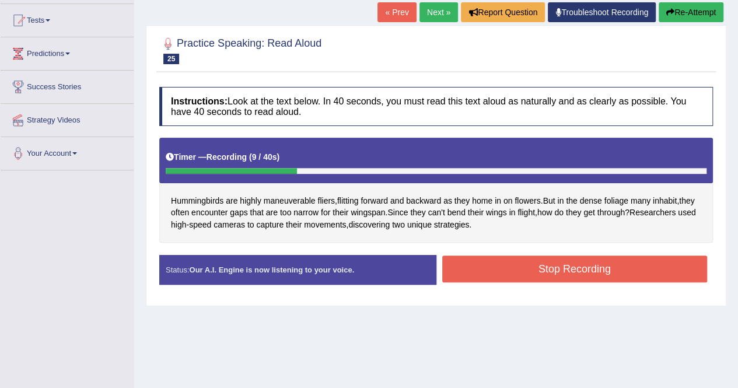
click at [538, 269] on button "Stop Recording" at bounding box center [574, 268] width 265 height 27
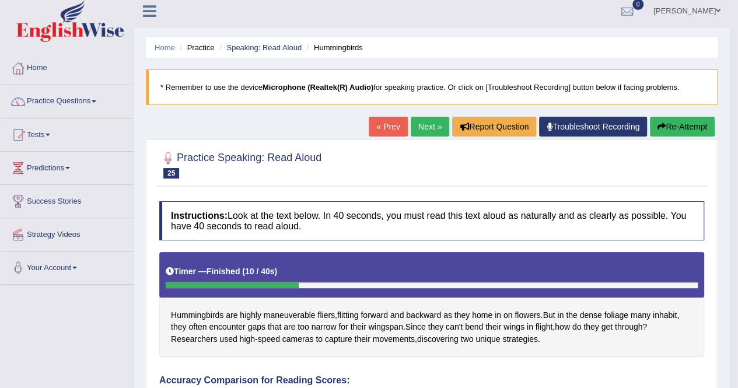
scroll to position [2, 0]
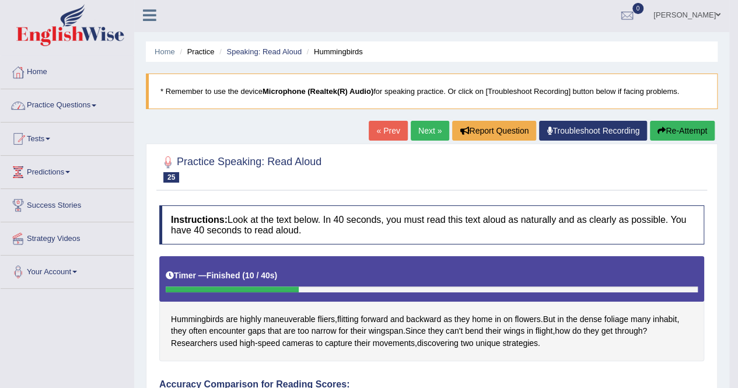
click at [101, 101] on link "Practice Questions" at bounding box center [67, 103] width 133 height 29
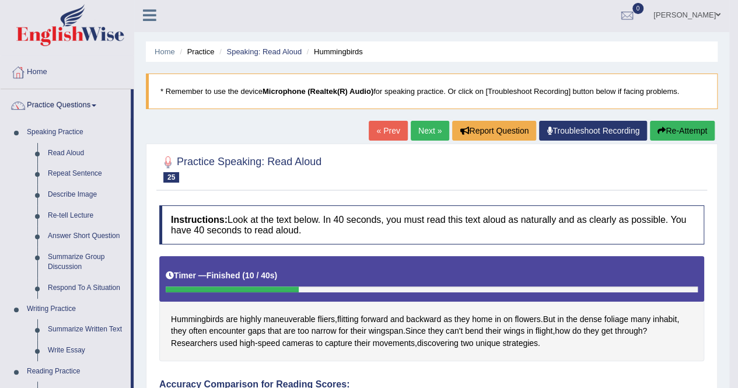
click at [79, 150] on link "Read Aloud" at bounding box center [87, 153] width 88 height 21
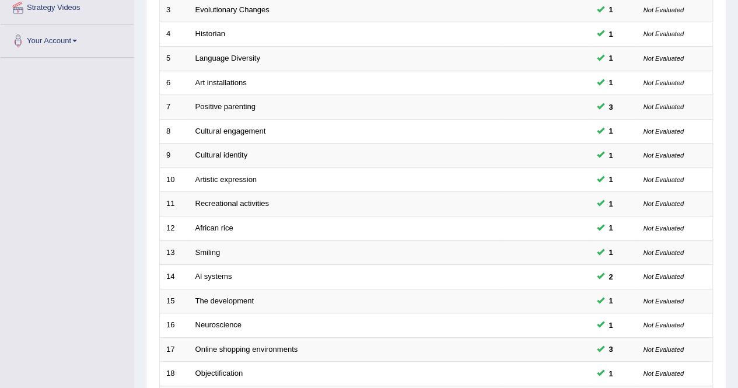
scroll to position [378, 0]
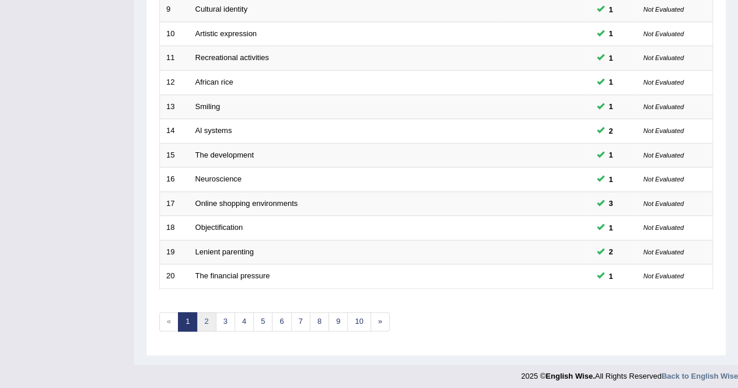
click at [204, 313] on link "2" at bounding box center [206, 321] width 19 height 19
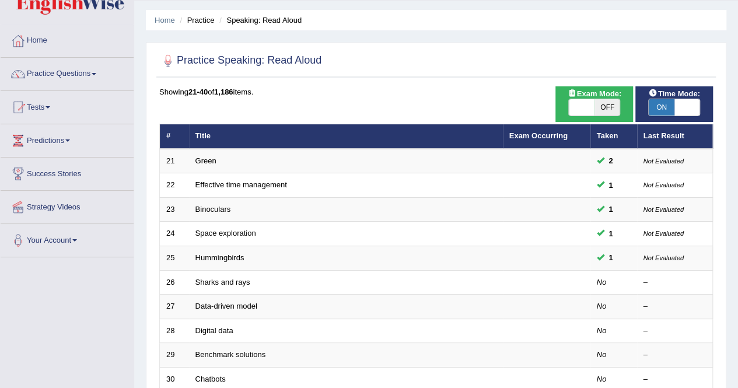
scroll to position [33, 0]
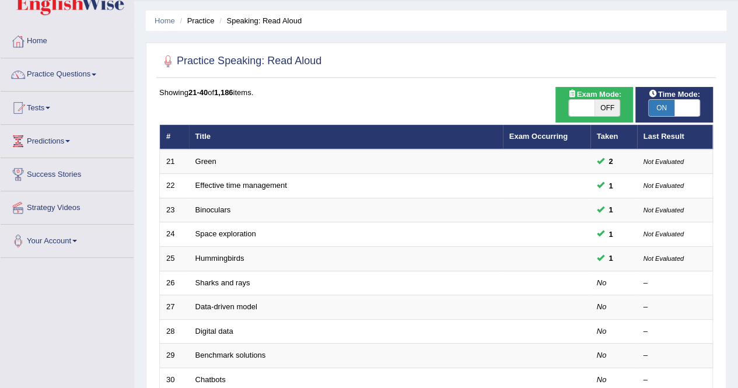
click at [240, 278] on link "Sharks and rays" at bounding box center [222, 282] width 55 height 9
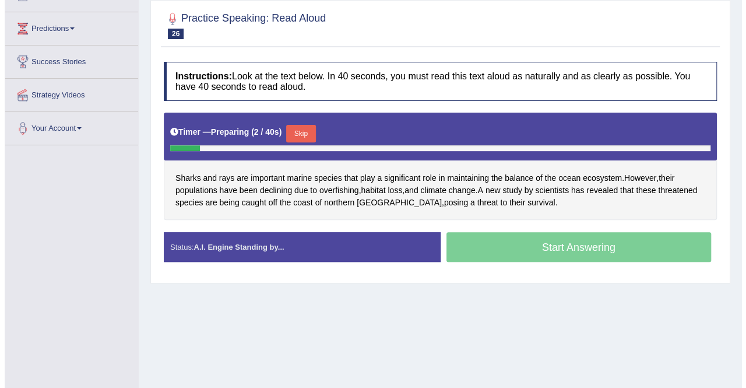
scroll to position [139, 0]
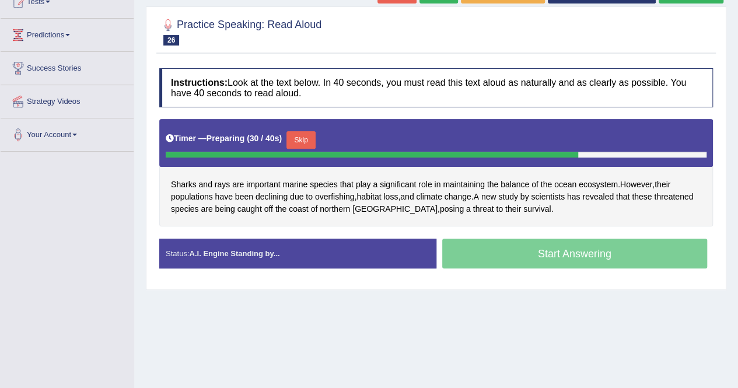
click at [307, 138] on button "Skip" at bounding box center [300, 139] width 29 height 17
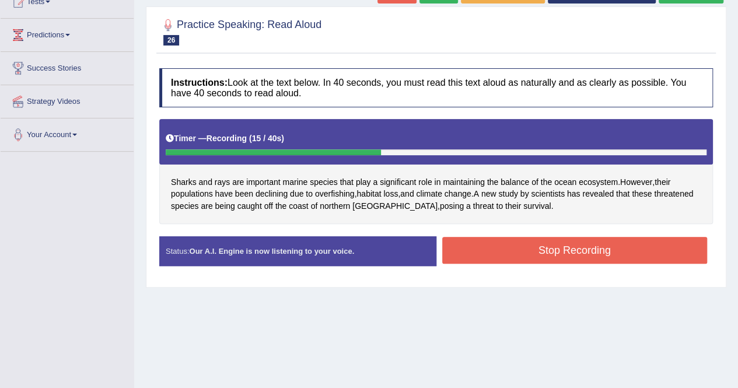
click at [469, 243] on button "Stop Recording" at bounding box center [574, 250] width 265 height 27
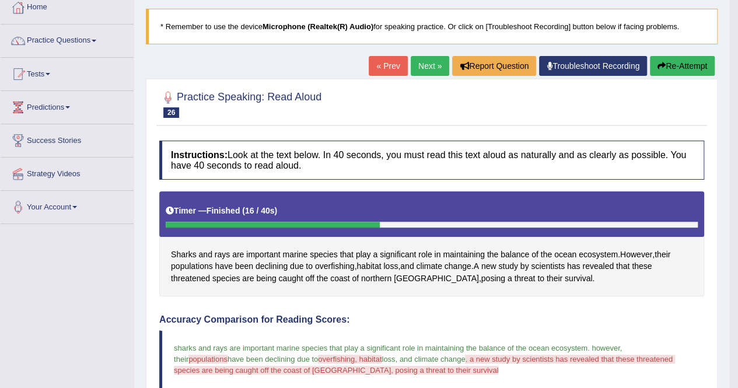
scroll to position [0, 0]
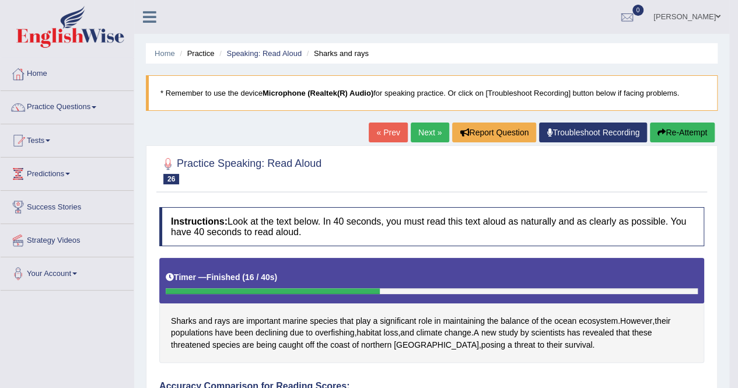
click at [426, 128] on link "Next »" at bounding box center [429, 132] width 38 height 20
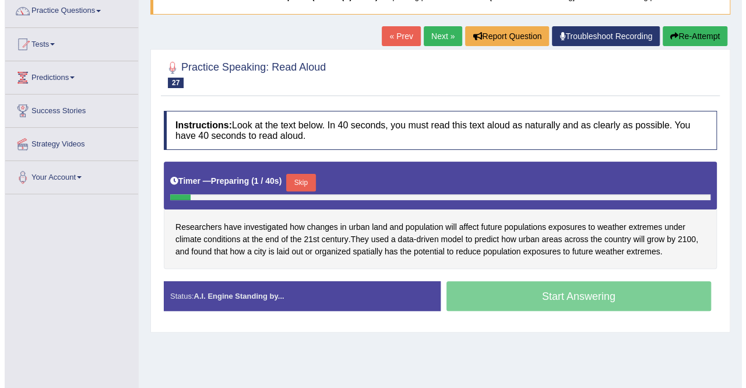
scroll to position [99, 0]
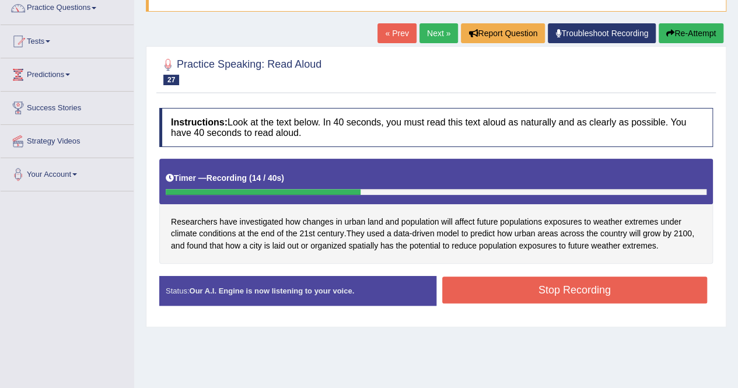
click at [476, 293] on button "Stop Recording" at bounding box center [574, 289] width 265 height 27
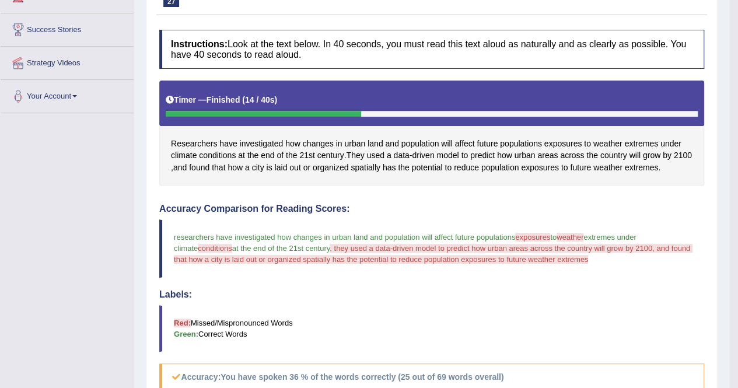
scroll to position [0, 0]
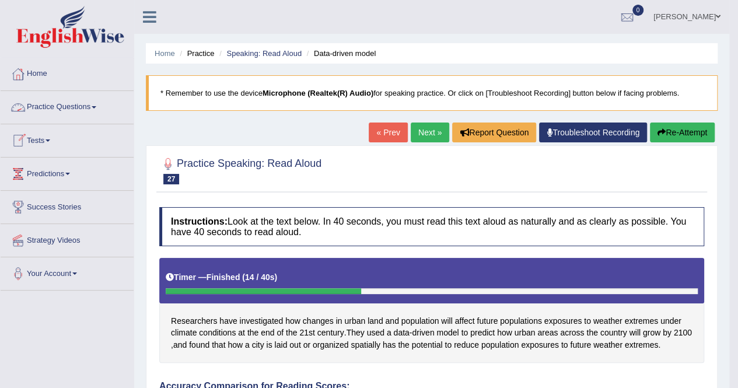
click at [95, 103] on link "Practice Questions" at bounding box center [67, 105] width 133 height 29
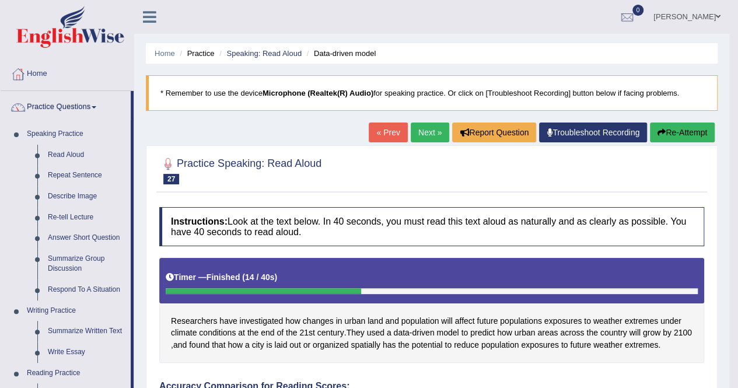
click at [75, 169] on link "Repeat Sentence" at bounding box center [87, 175] width 88 height 21
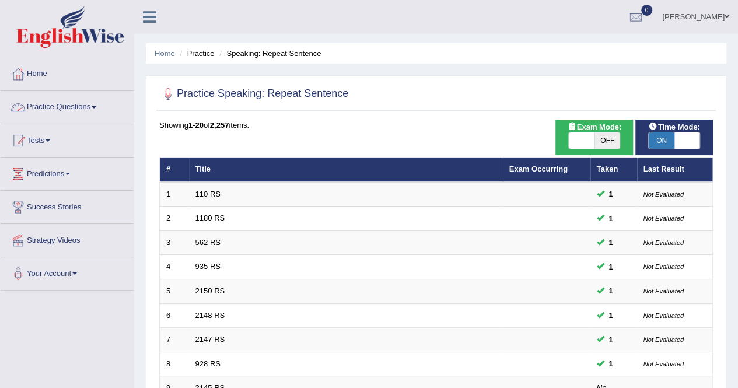
click at [96, 106] on span at bounding box center [94, 107] width 5 height 2
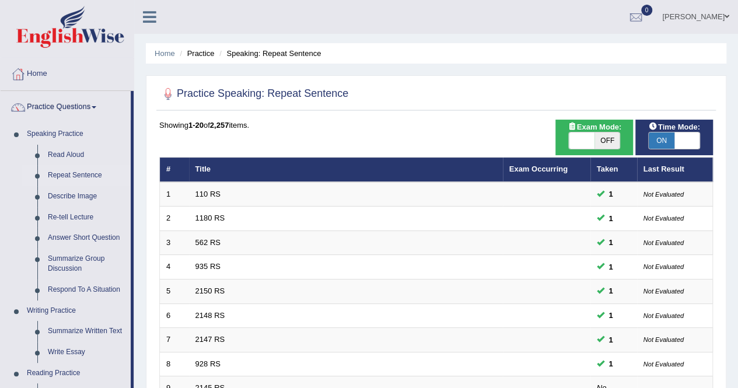
click at [65, 150] on link "Read Aloud" at bounding box center [87, 155] width 88 height 21
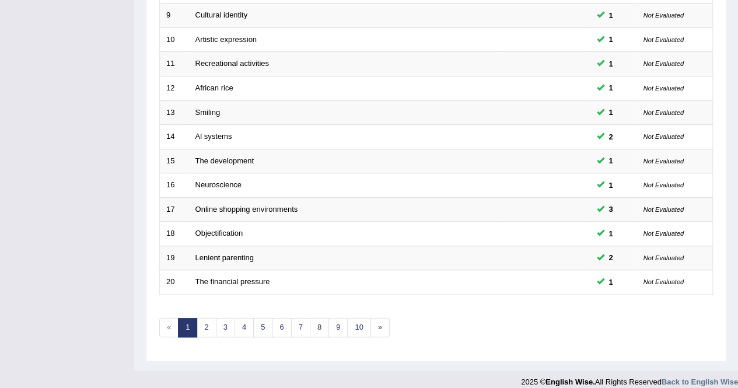
scroll to position [378, 0]
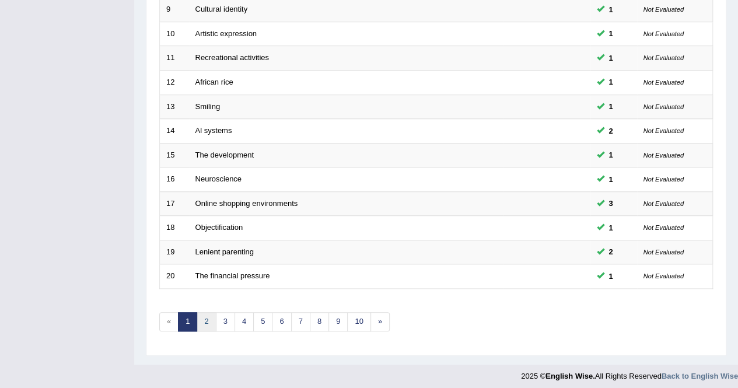
click at [201, 318] on link "2" at bounding box center [206, 321] width 19 height 19
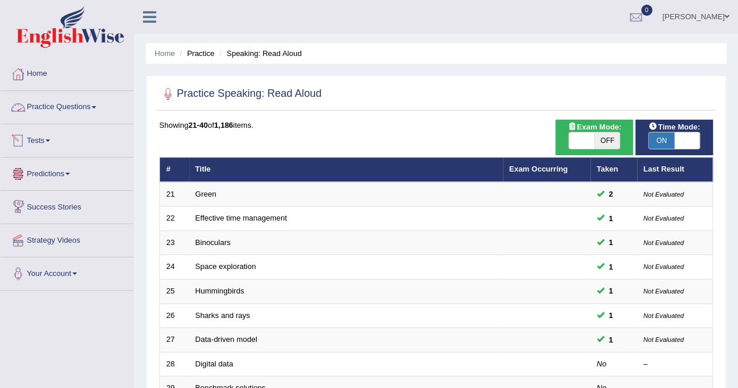
click at [93, 101] on link "Practice Questions" at bounding box center [67, 105] width 133 height 29
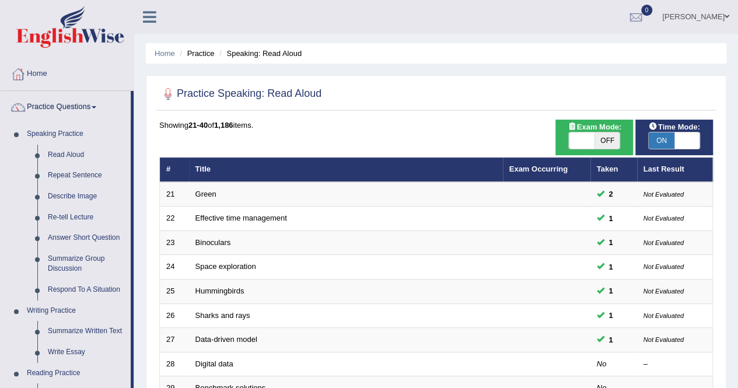
click at [56, 173] on link "Repeat Sentence" at bounding box center [87, 175] width 88 height 21
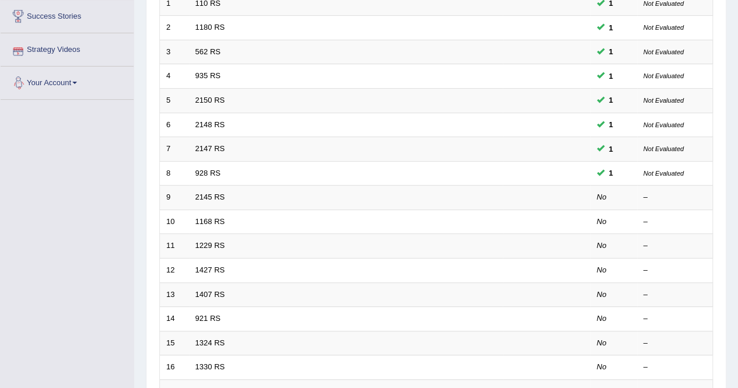
scroll to position [194, 0]
